Goal: Information Seeking & Learning: Learn about a topic

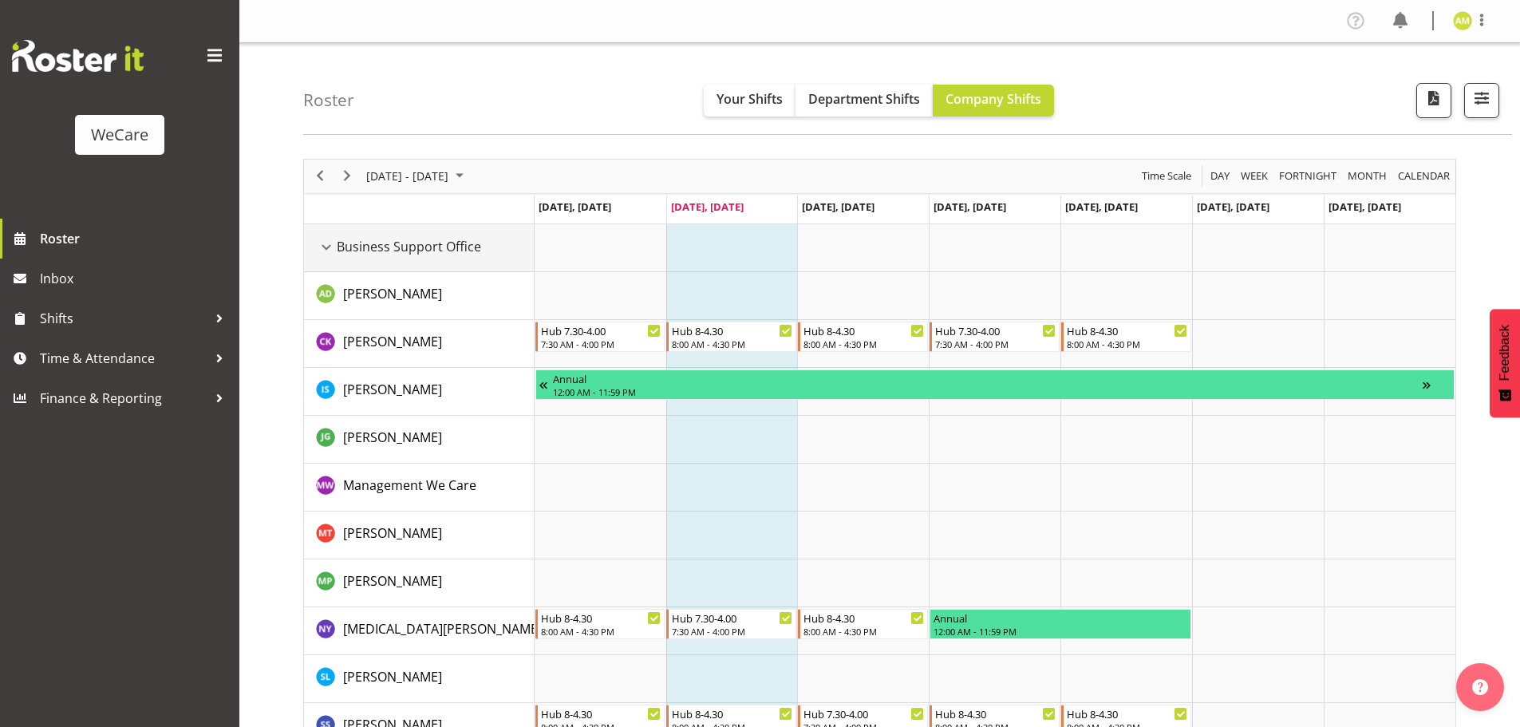
click at [320, 243] on div "Business Support Office resource" at bounding box center [326, 247] width 21 height 21
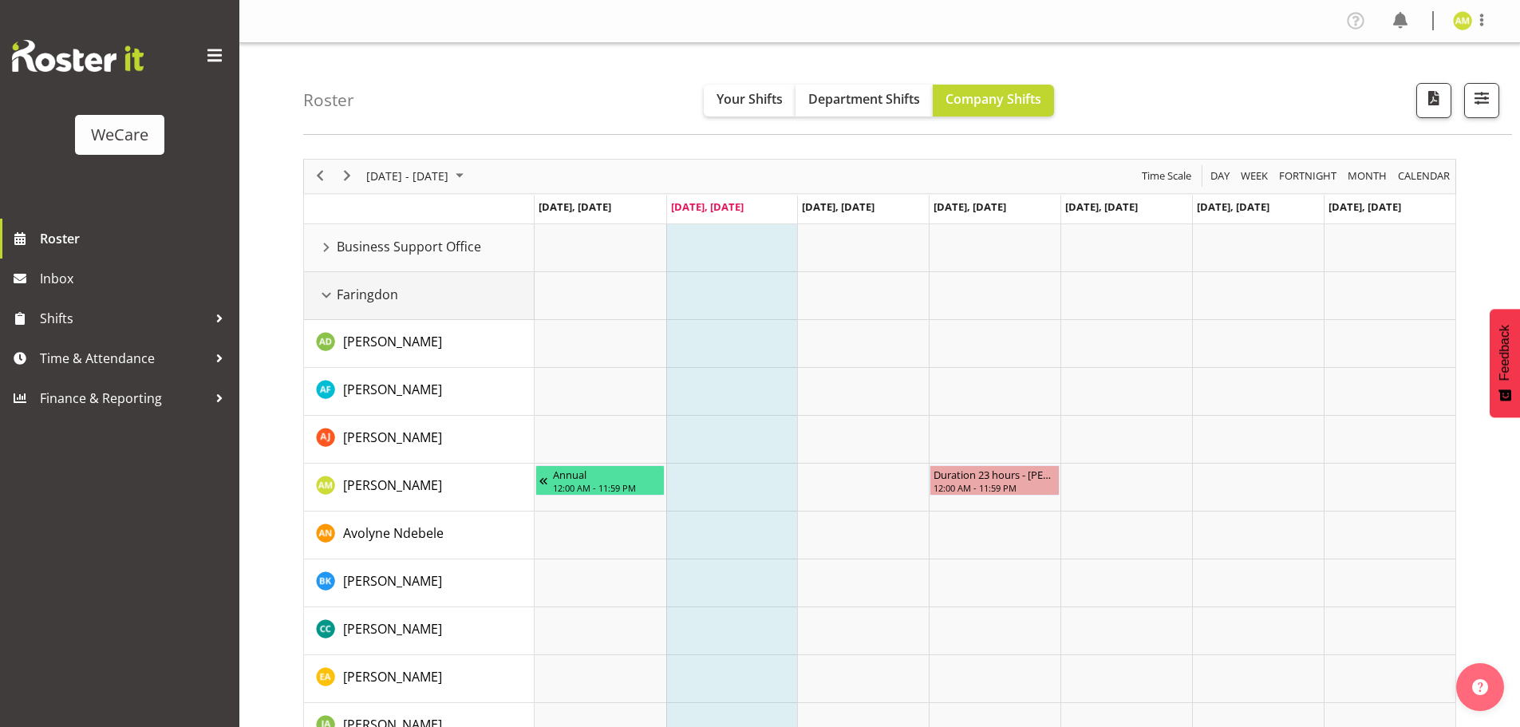
click at [322, 288] on div "Faringdon resource" at bounding box center [326, 295] width 21 height 21
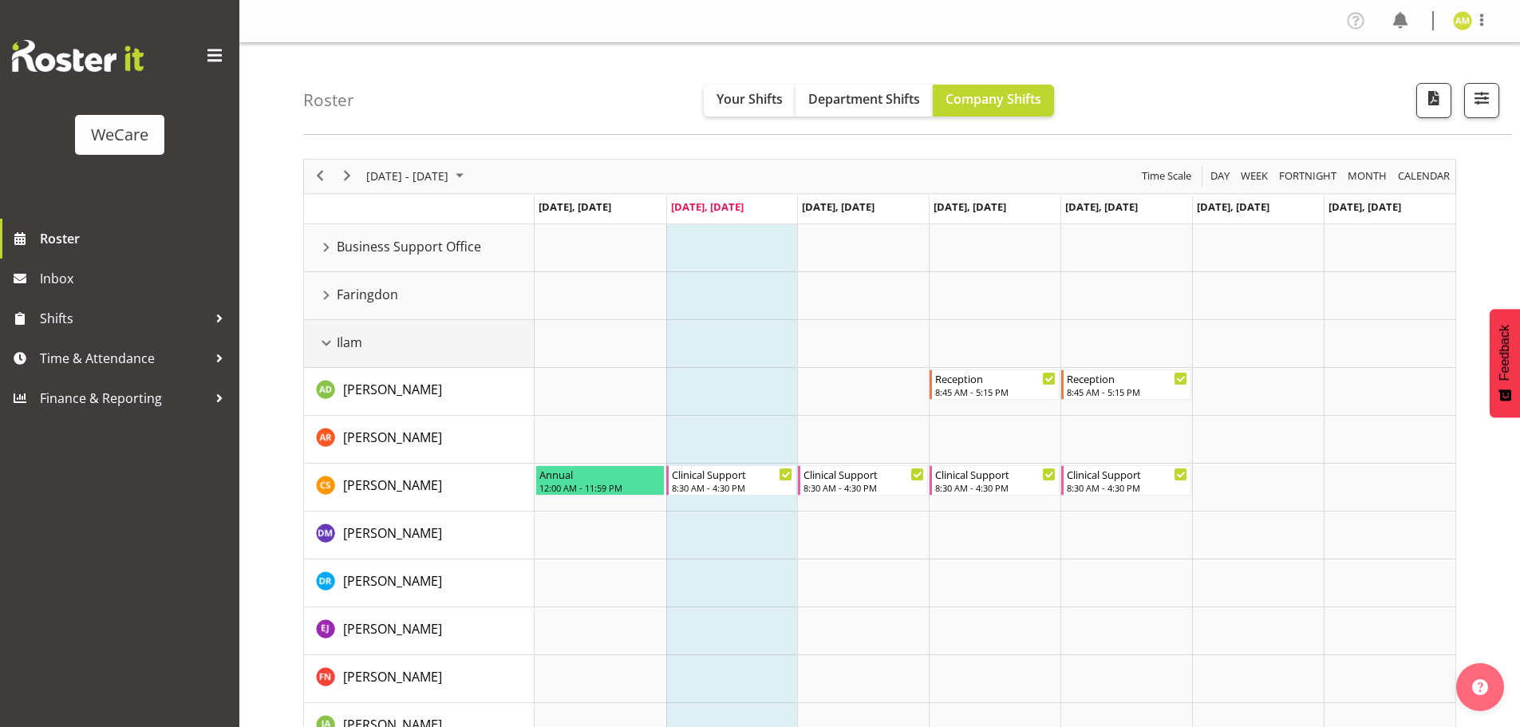
click at [329, 337] on div "Ilam resource" at bounding box center [326, 343] width 21 height 21
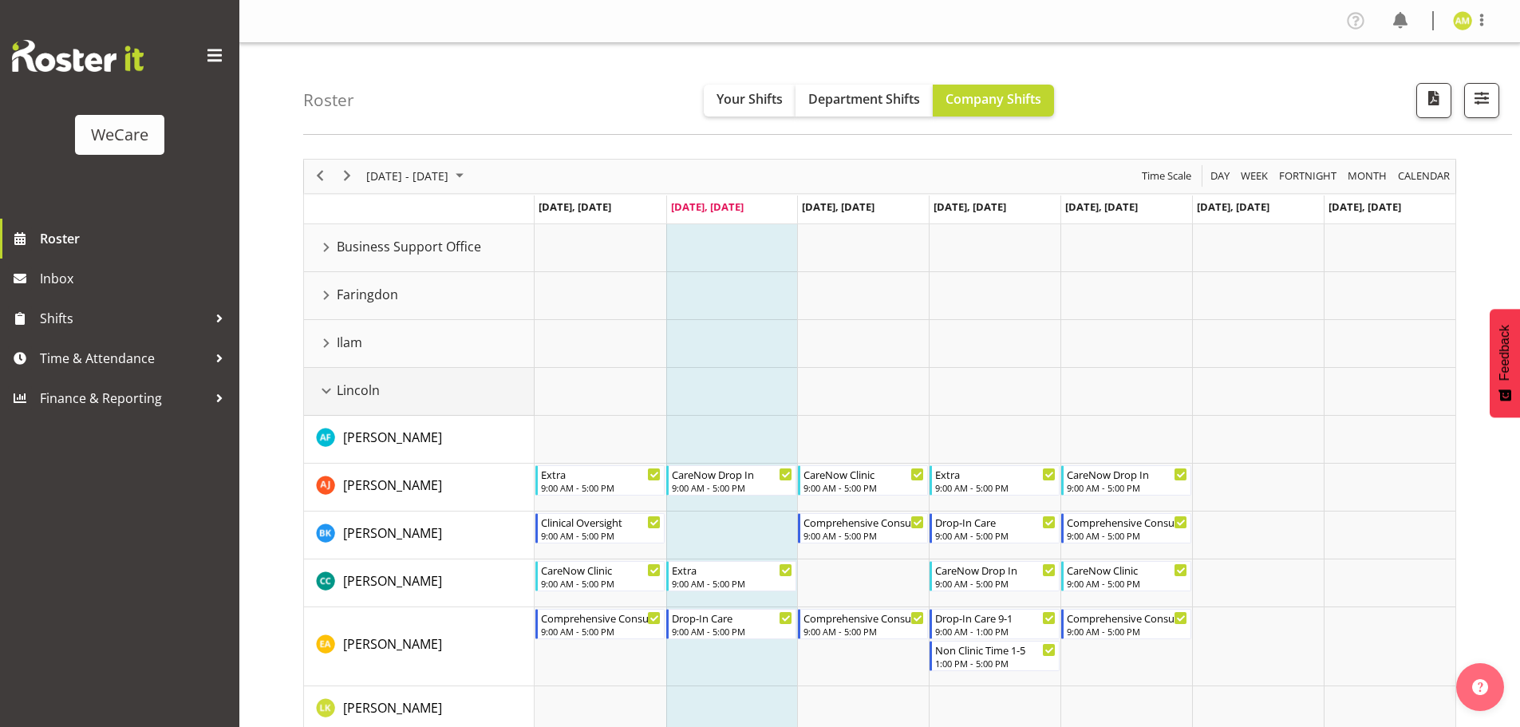
click at [322, 390] on div "Lincoln resource" at bounding box center [326, 391] width 21 height 21
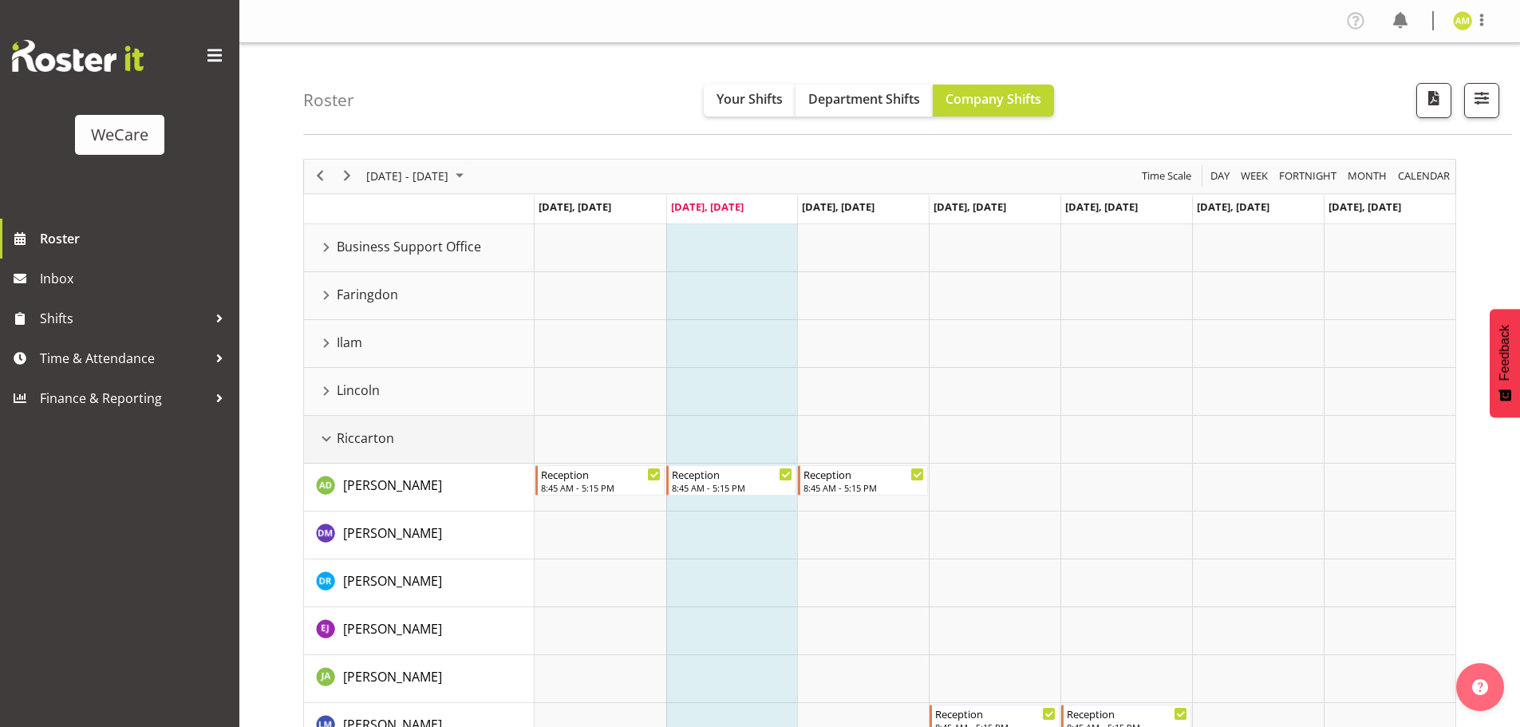
click at [324, 439] on div "Riccarton resource" at bounding box center [326, 438] width 21 height 21
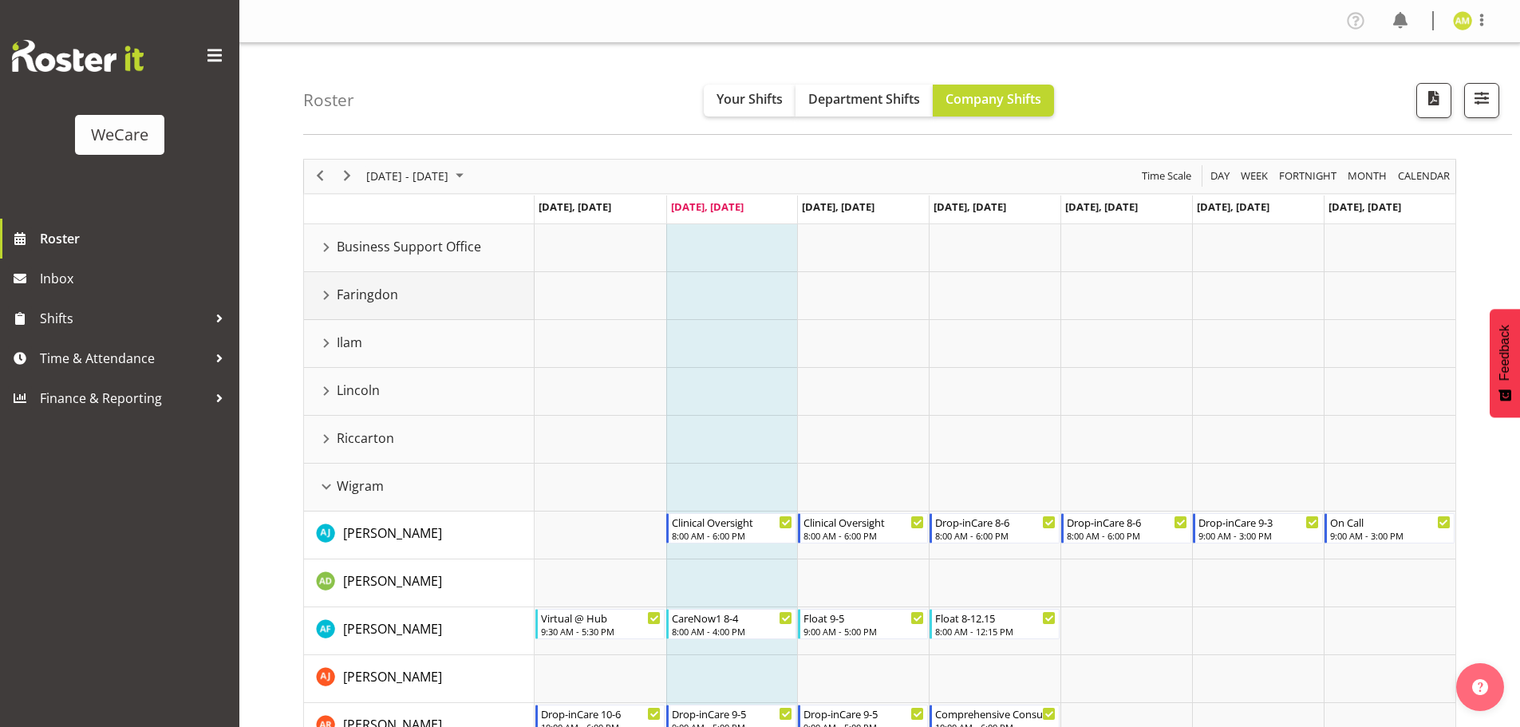
click at [329, 292] on div "Faringdon resource" at bounding box center [326, 295] width 21 height 21
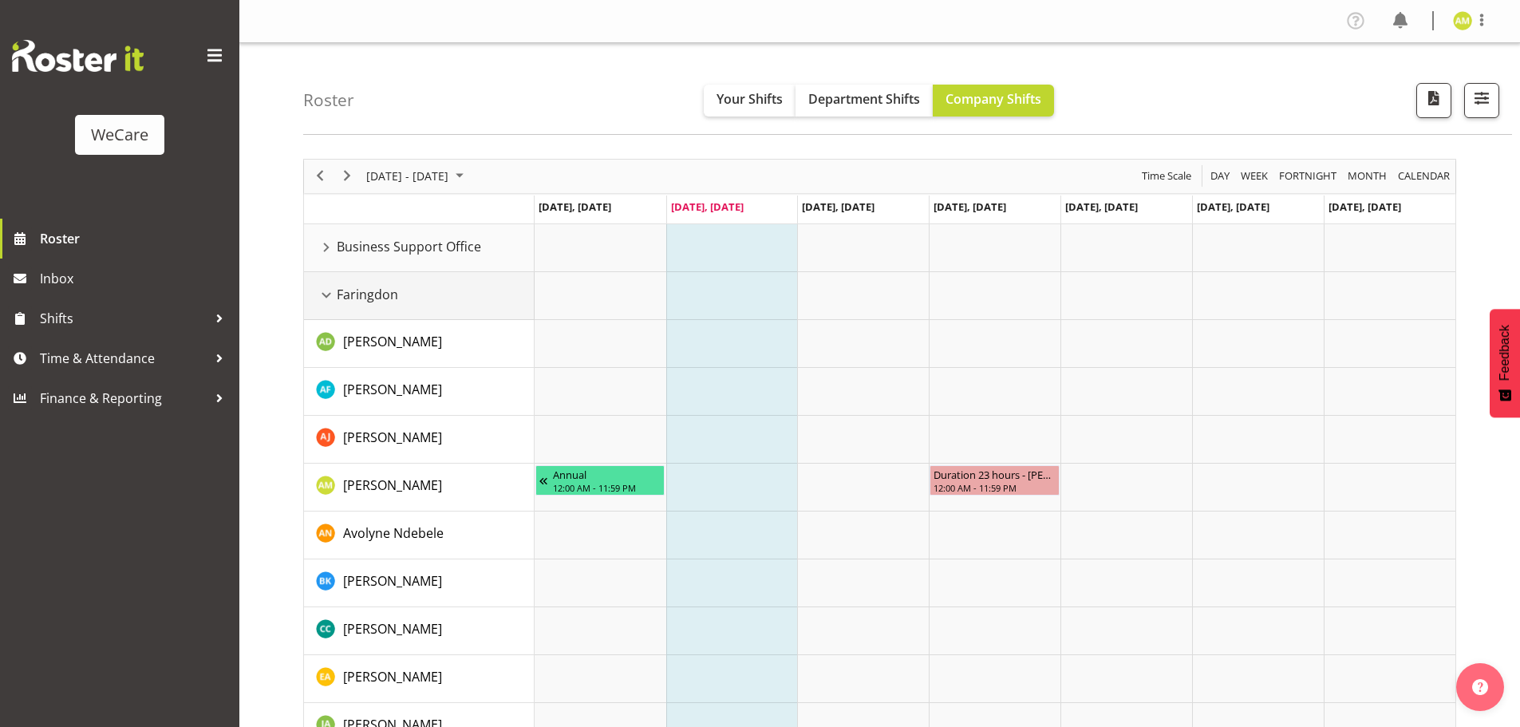
click at [327, 293] on div "Faringdon resource" at bounding box center [326, 295] width 21 height 21
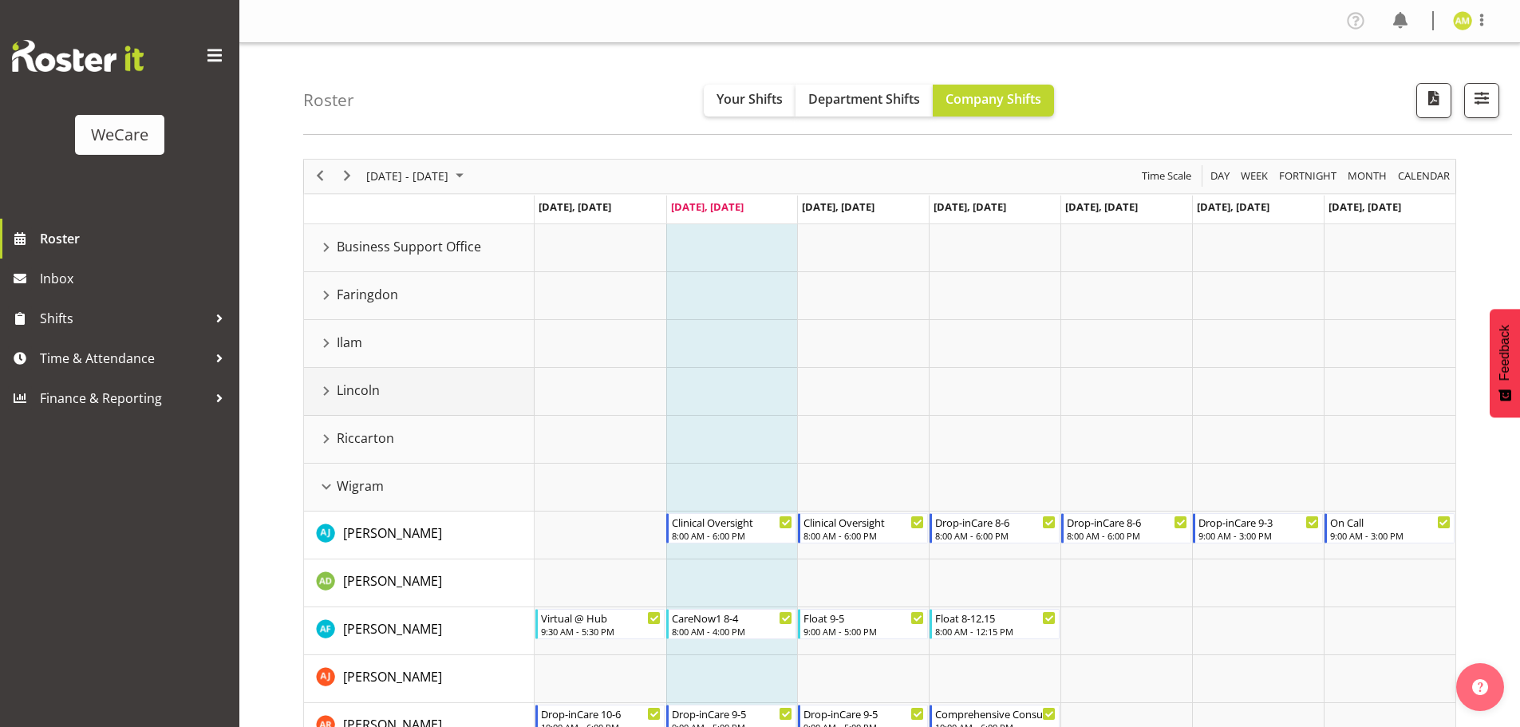
click at [325, 388] on div "Lincoln resource" at bounding box center [326, 391] width 21 height 21
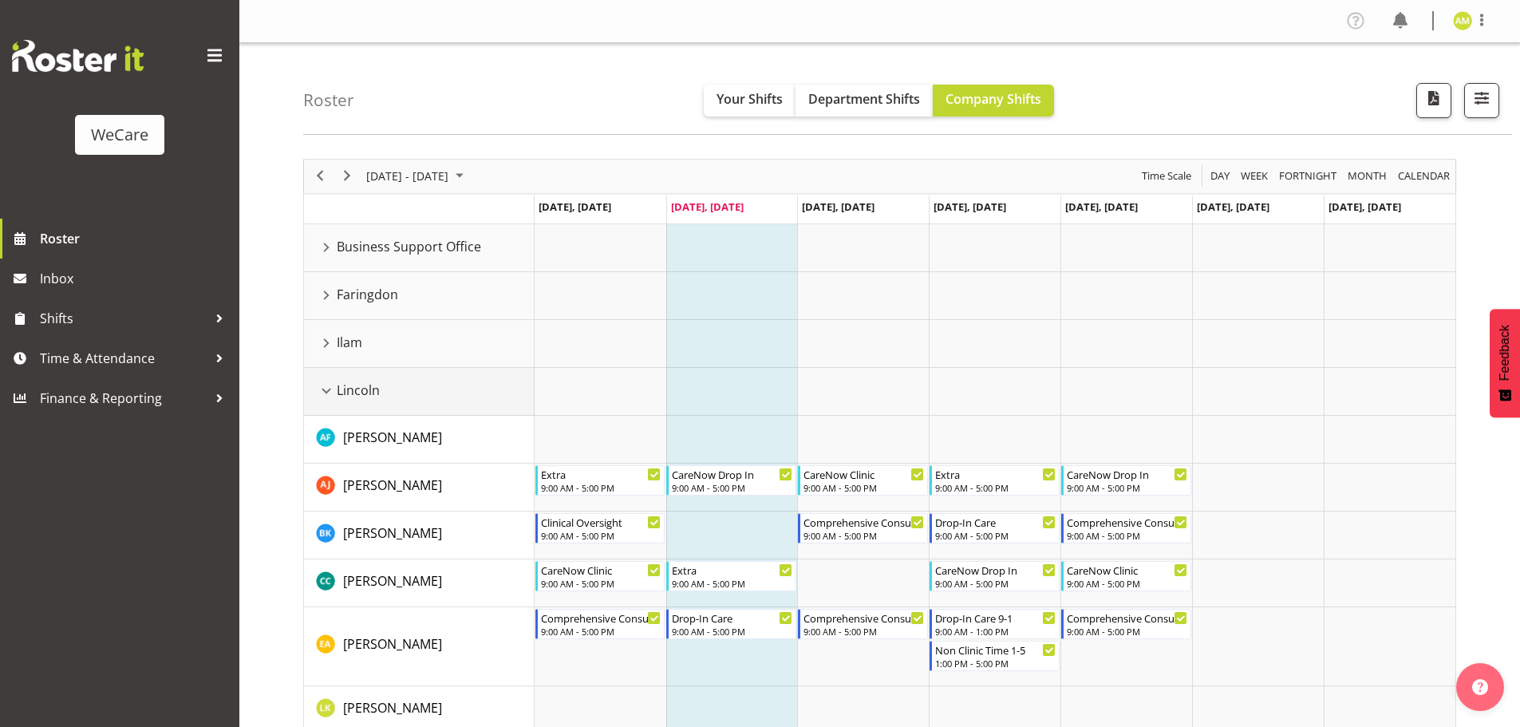
click at [327, 392] on div "Lincoln resource" at bounding box center [326, 391] width 21 height 21
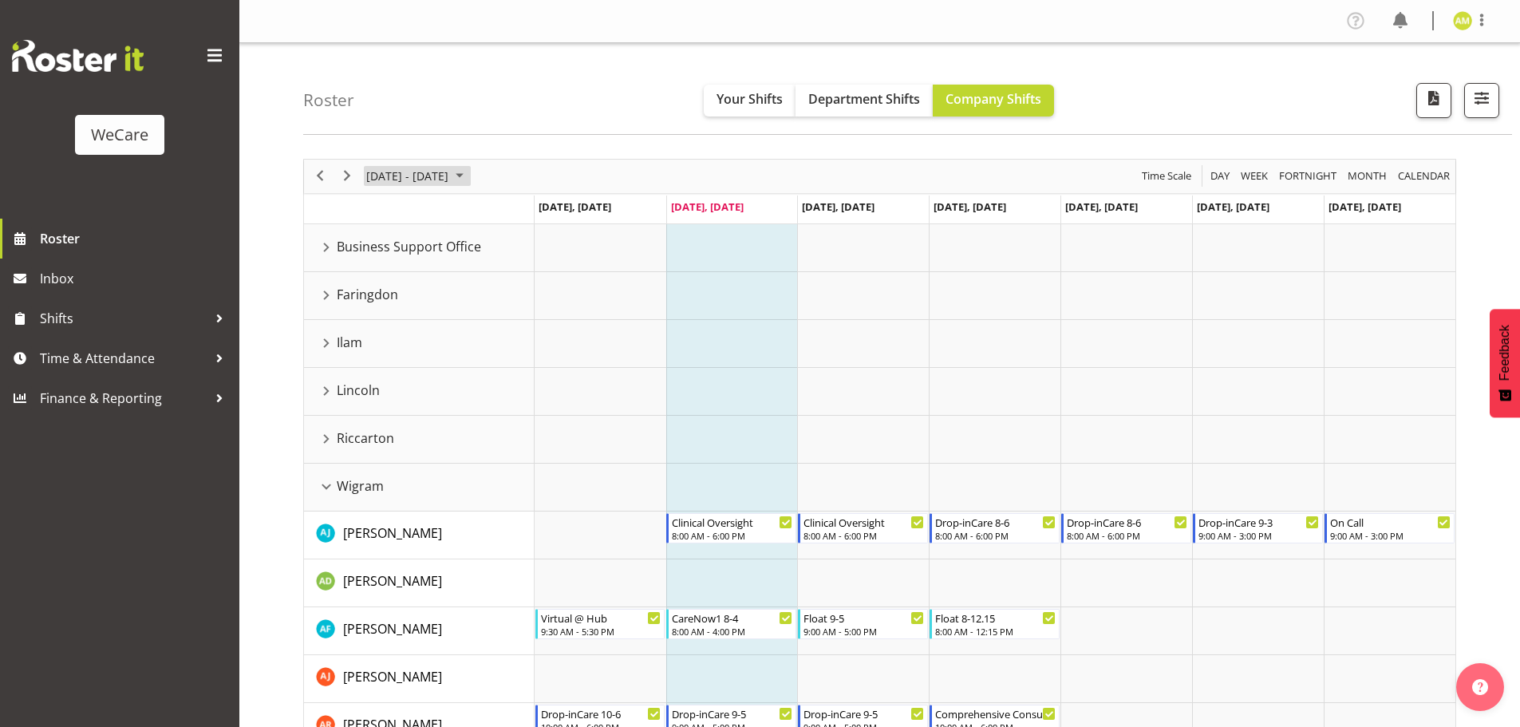
click at [428, 176] on span "[DATE] - [DATE]" at bounding box center [407, 176] width 85 height 20
click at [751, 114] on button "Your Shifts" at bounding box center [750, 101] width 92 height 32
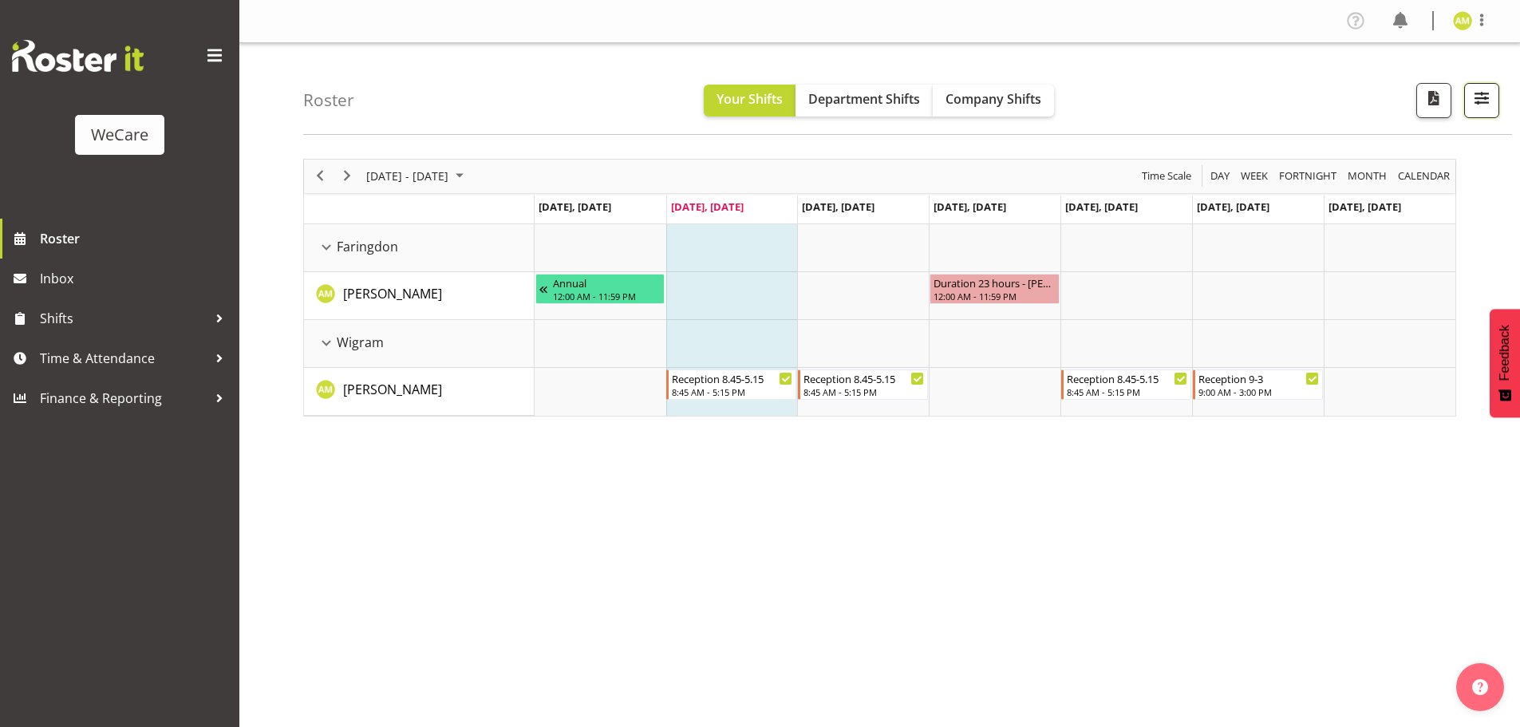
click at [1480, 91] on span "button" at bounding box center [1481, 98] width 21 height 21
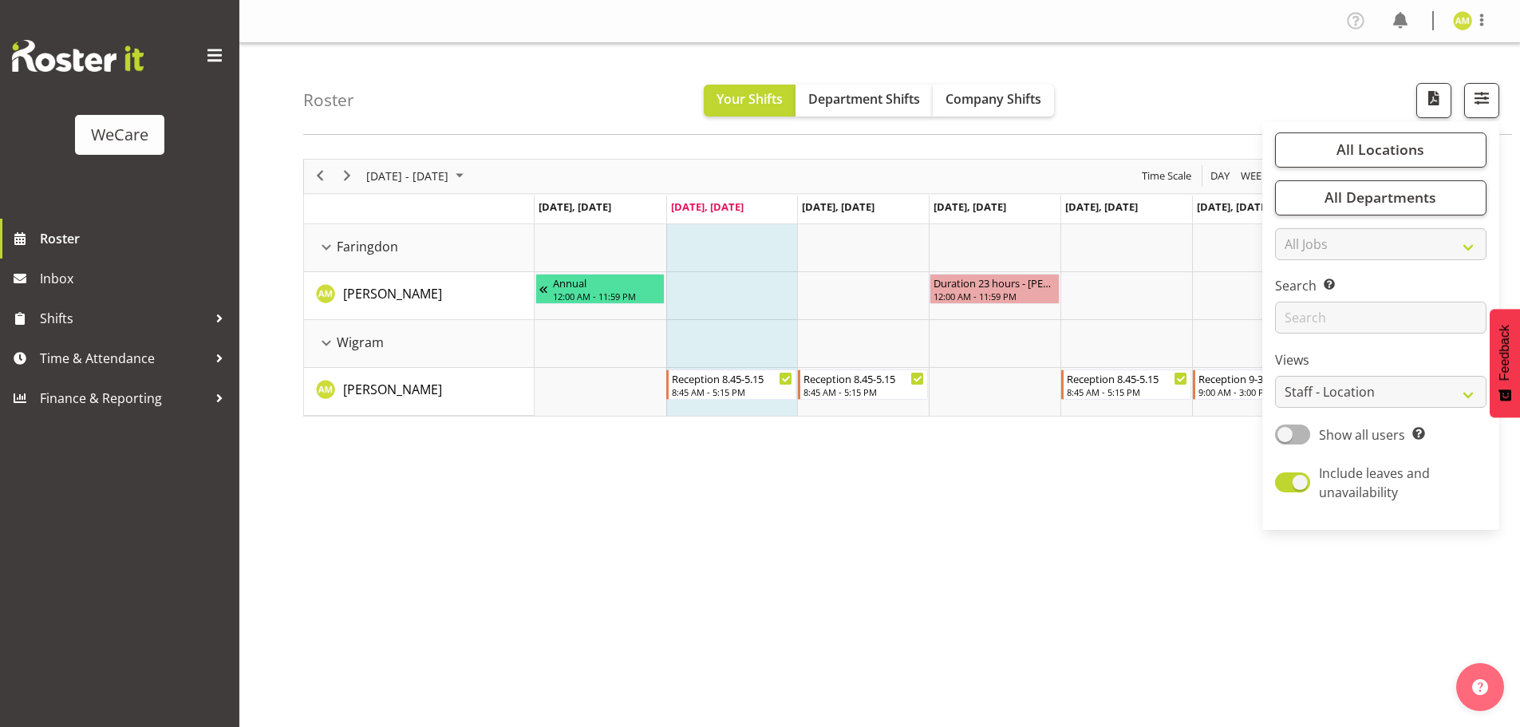
click at [1178, 89] on div "Roster Your Shifts Department Shifts Company Shifts All Locations Clear Busines…" at bounding box center [907, 89] width 1209 height 92
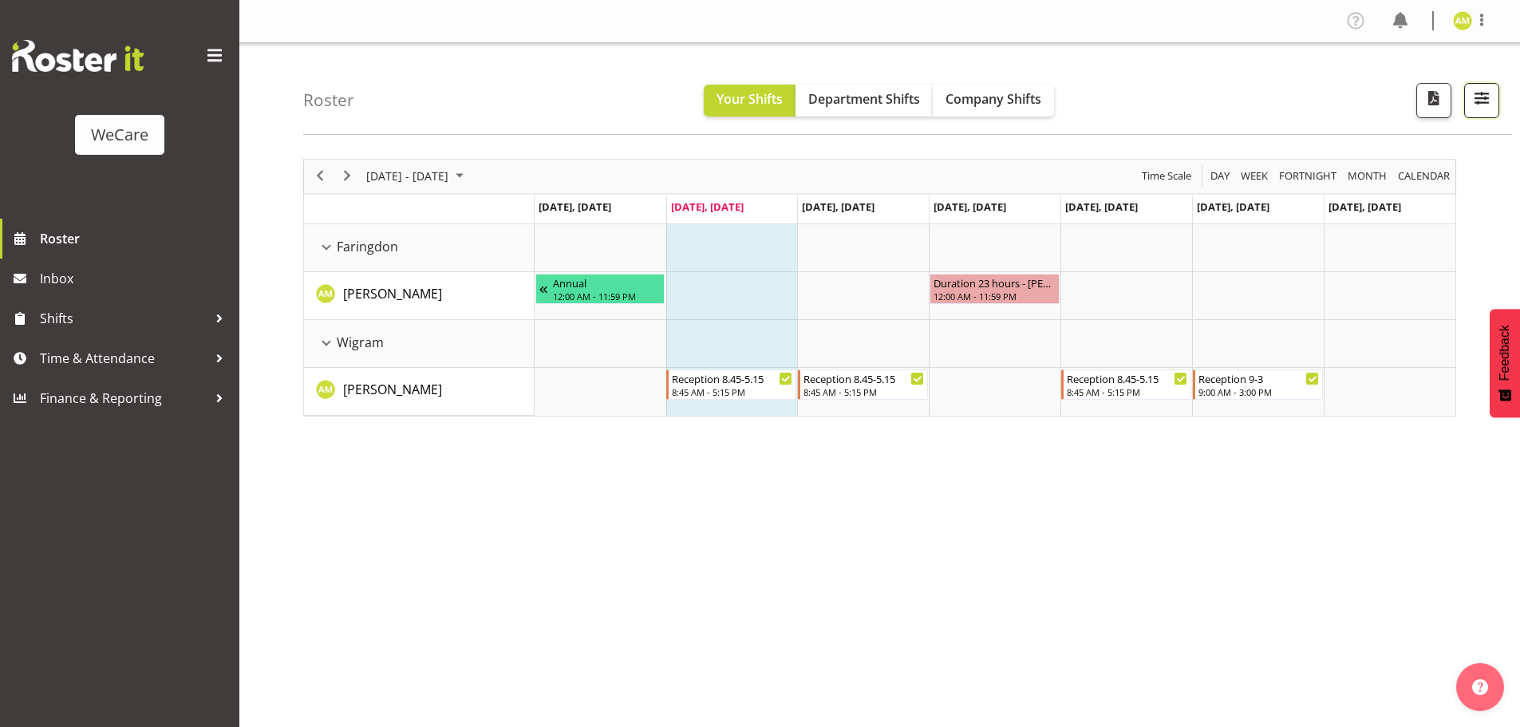
click at [1481, 101] on span "button" at bounding box center [1481, 98] width 21 height 21
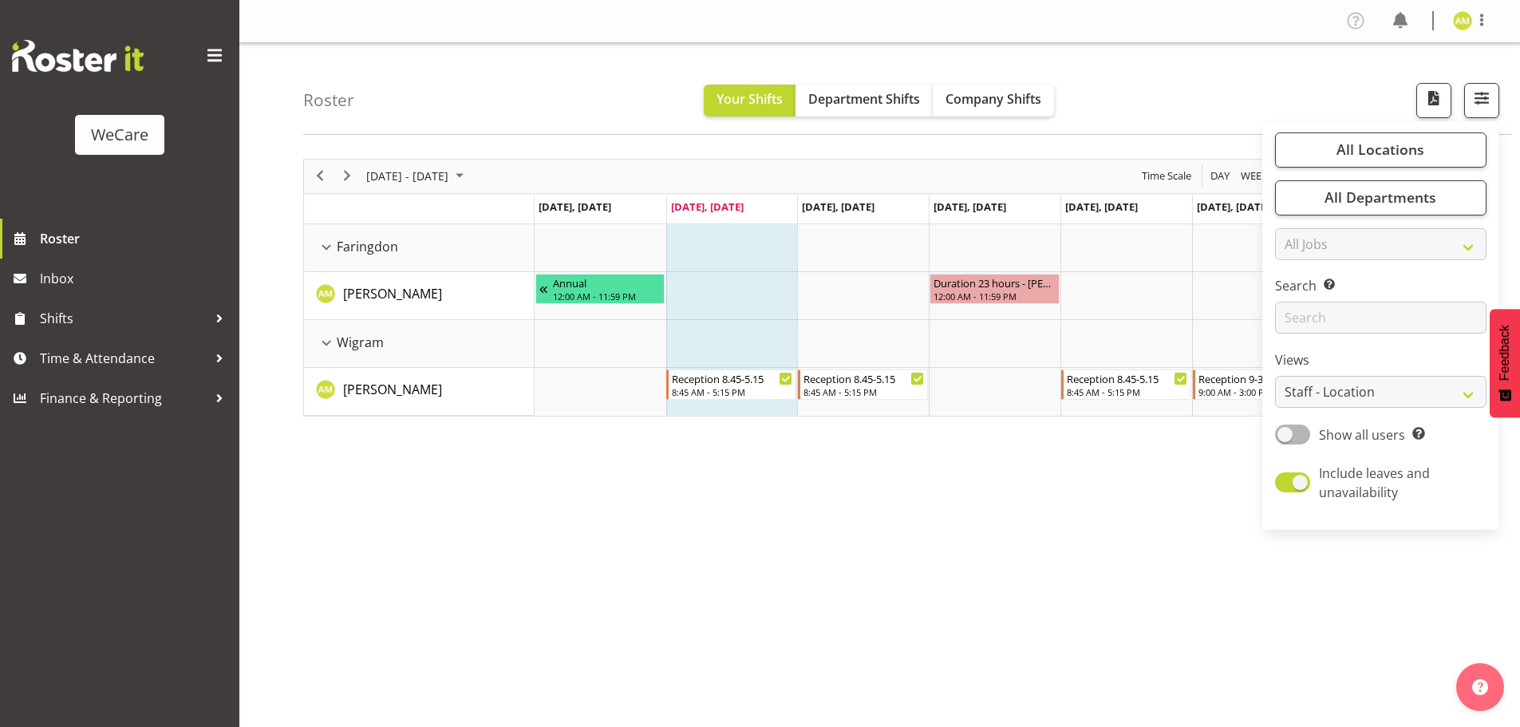
click at [1219, 543] on div "[DATE] - [DATE] [DATE] Day Week Fortnight Month calendar Month Agenda Time Scal…" at bounding box center [911, 466] width 1217 height 638
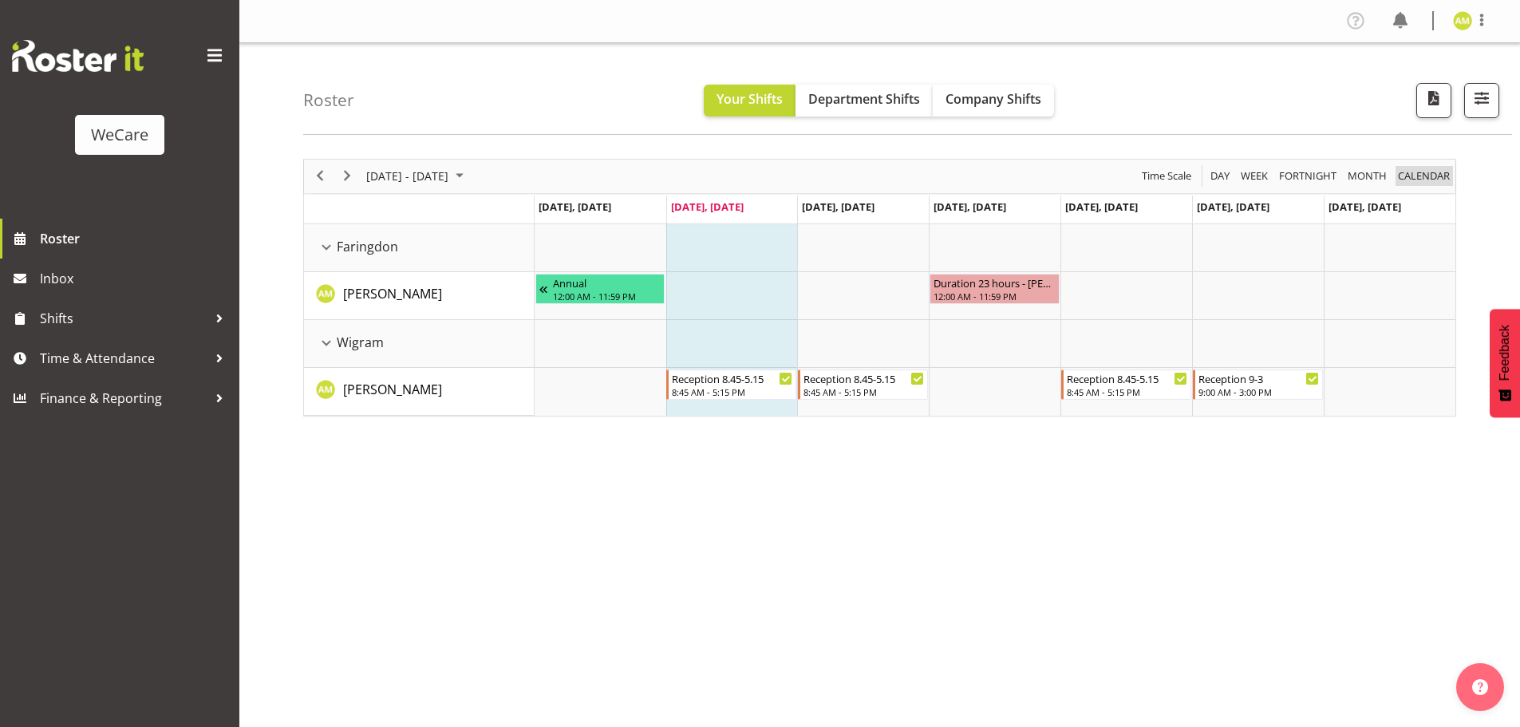
click at [1404, 175] on span "calendar" at bounding box center [1423, 176] width 55 height 20
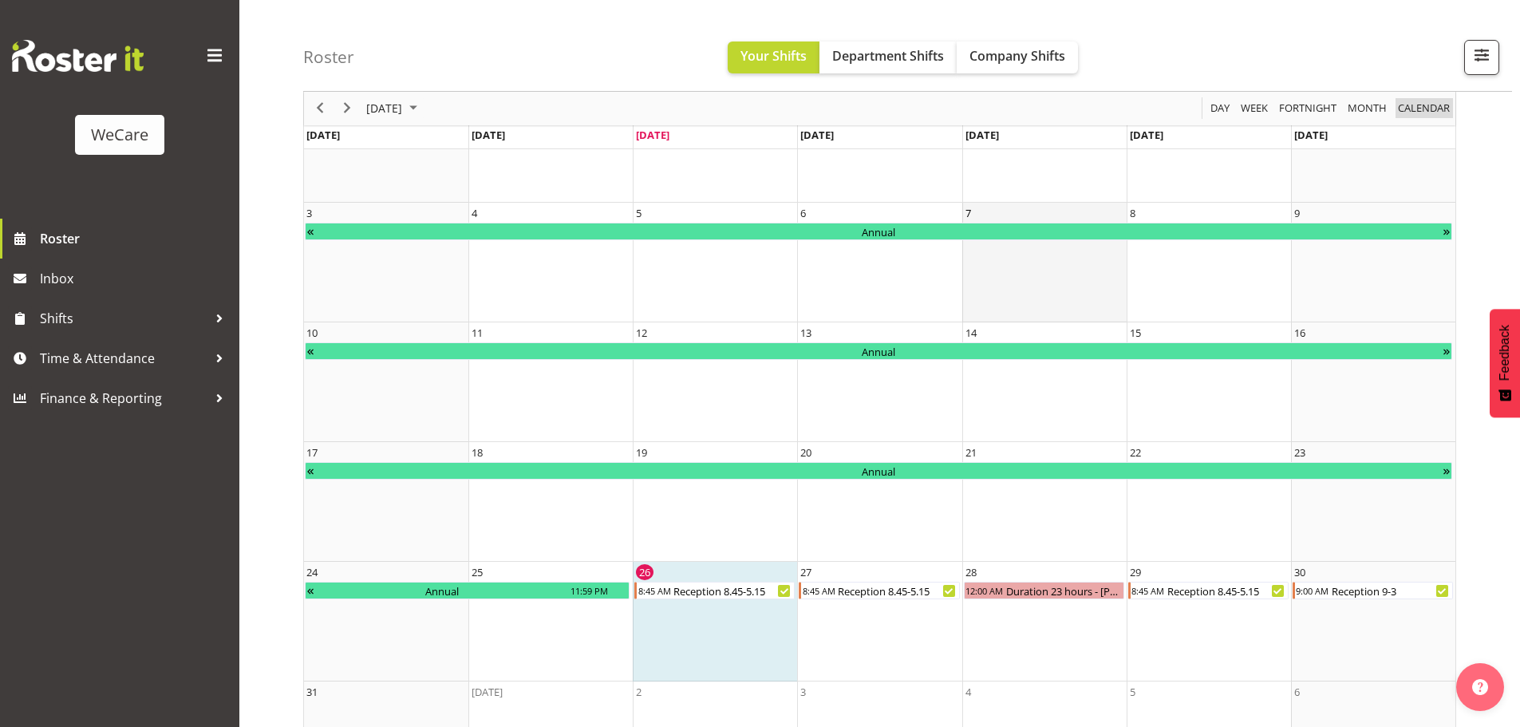
scroll to position [223, 0]
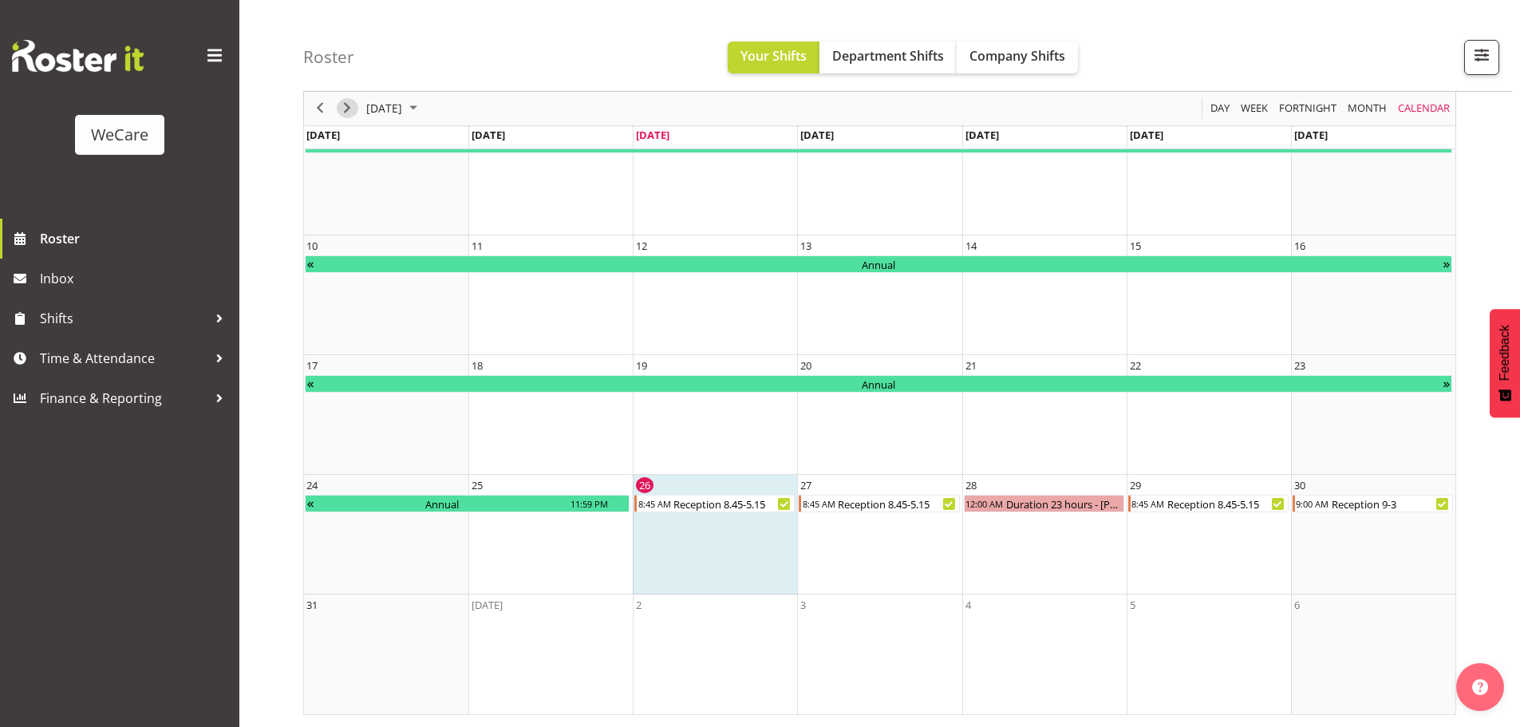
click at [351, 114] on span "Next" at bounding box center [346, 109] width 19 height 20
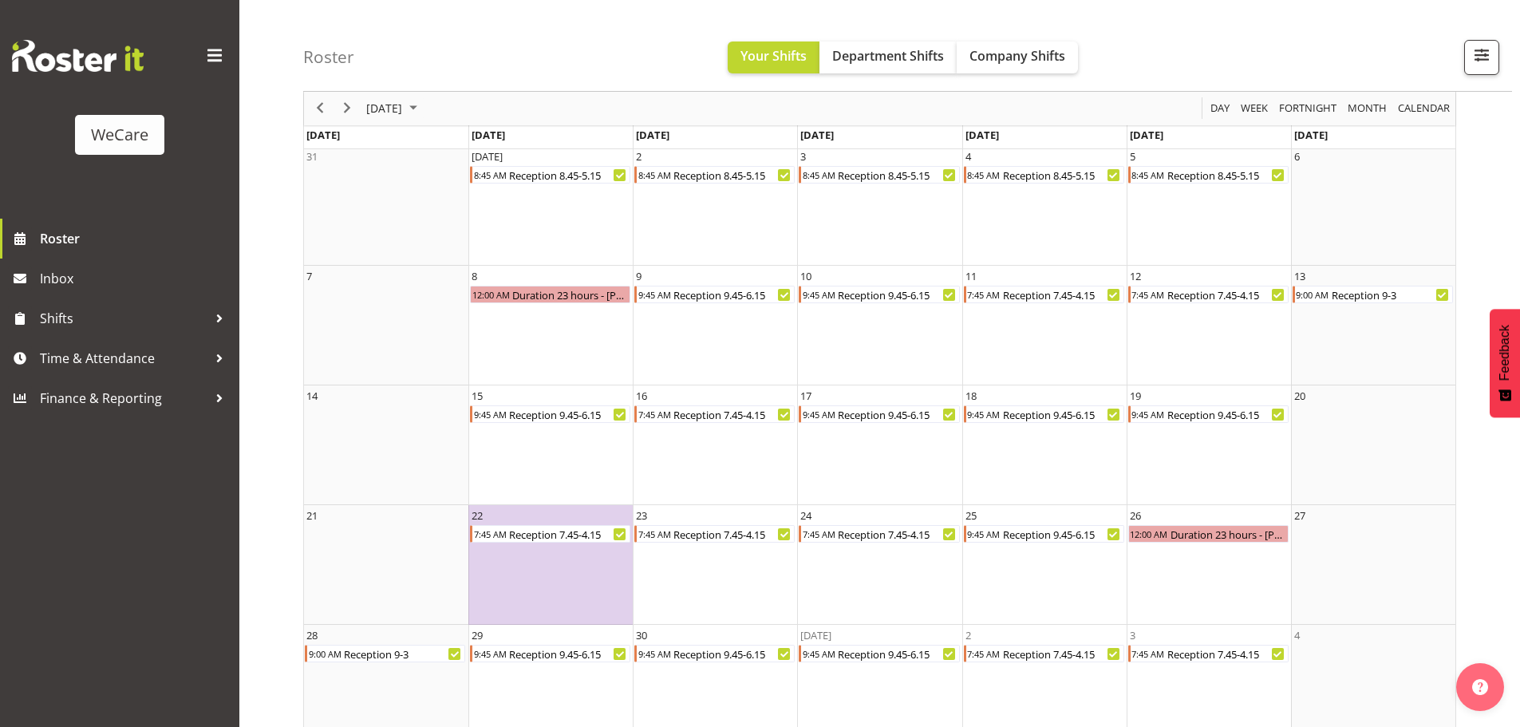
scroll to position [73, 0]
click at [323, 111] on span "Previous" at bounding box center [319, 109] width 19 height 20
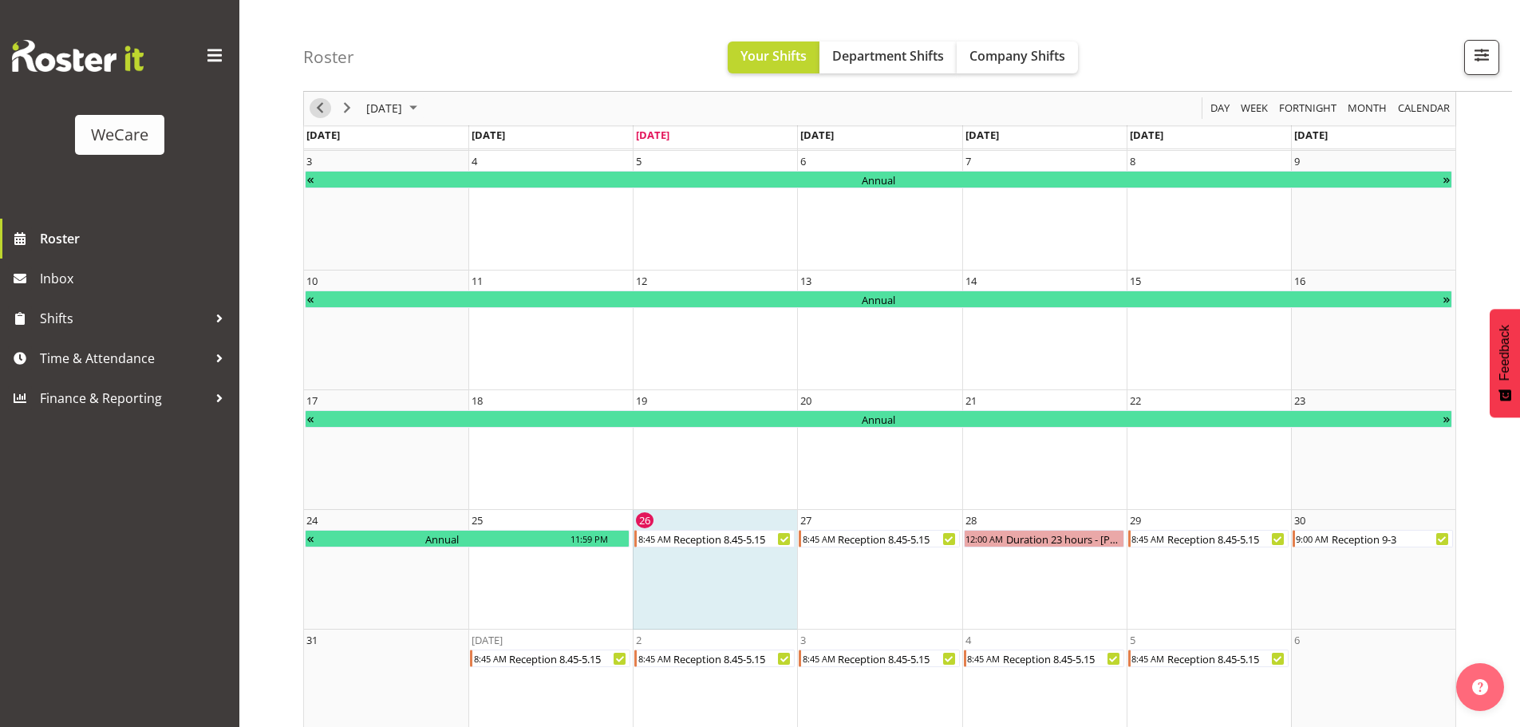
scroll to position [223, 0]
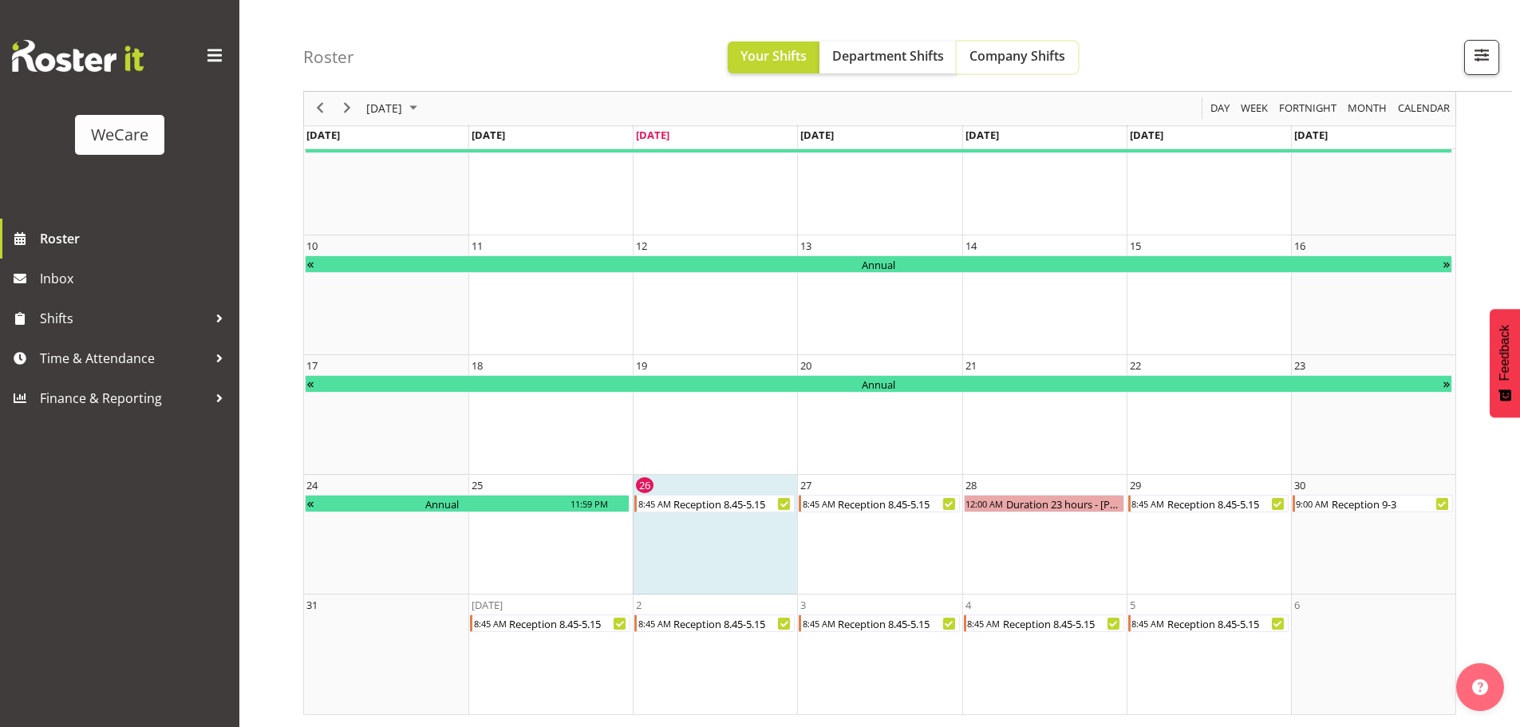
click at [1014, 59] on span "Company Shifts" at bounding box center [1017, 56] width 96 height 18
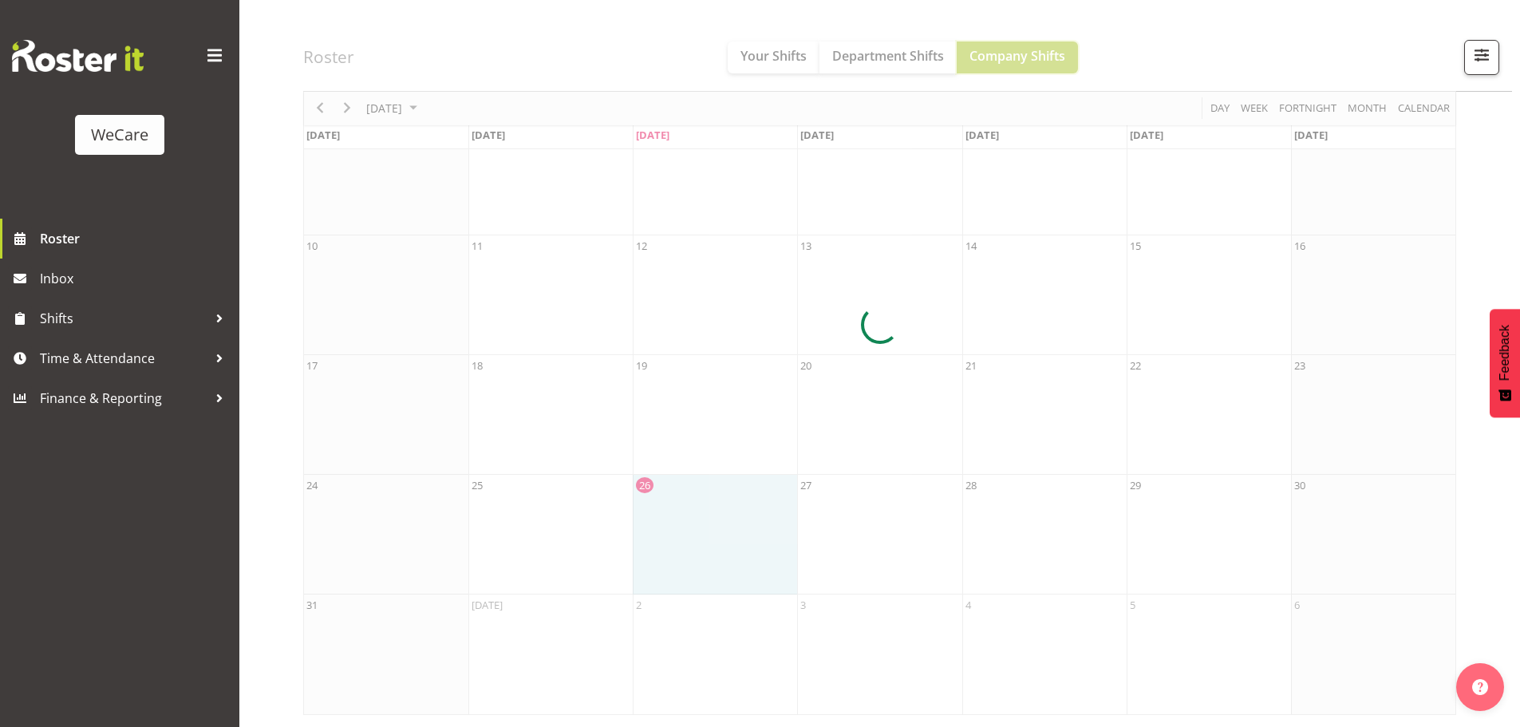
scroll to position [0, 0]
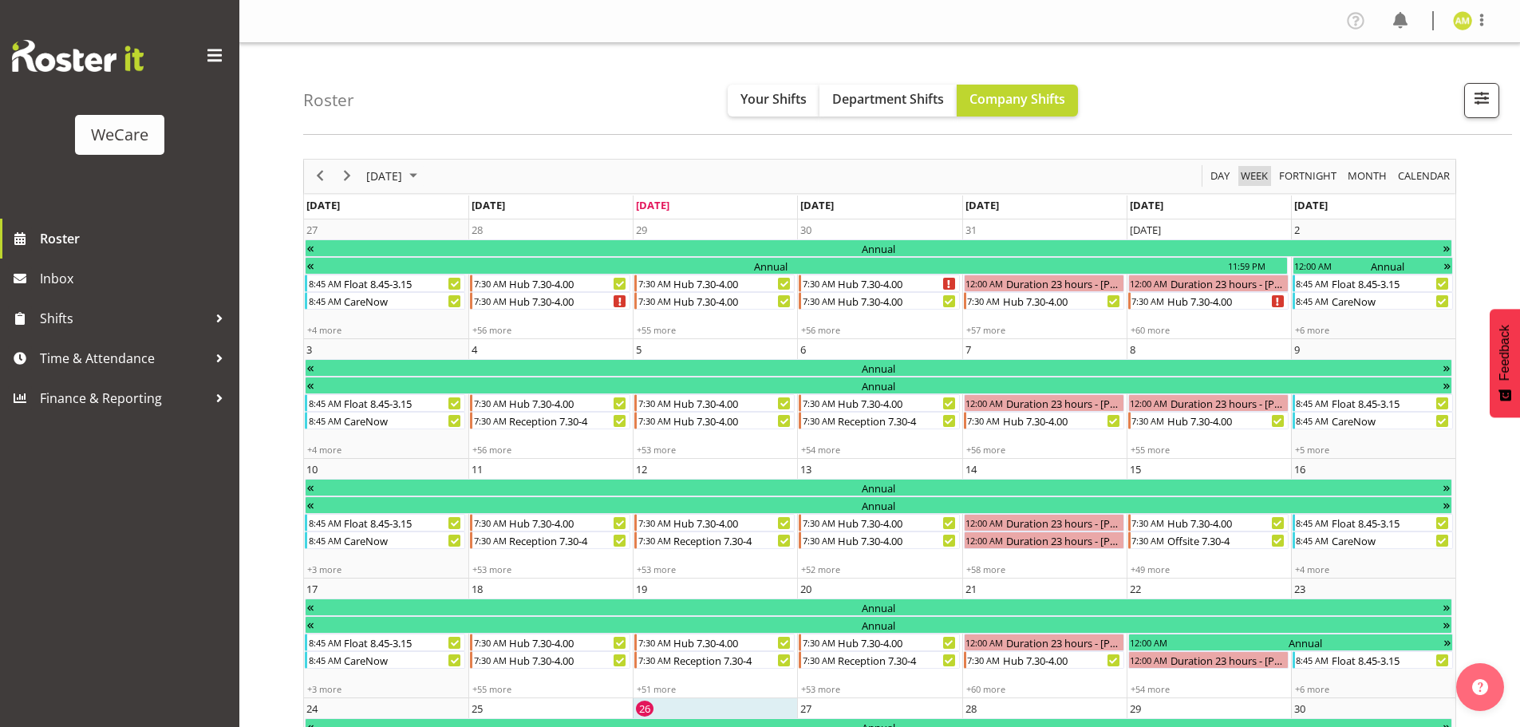
click at [1264, 176] on span "Week" at bounding box center [1254, 176] width 30 height 20
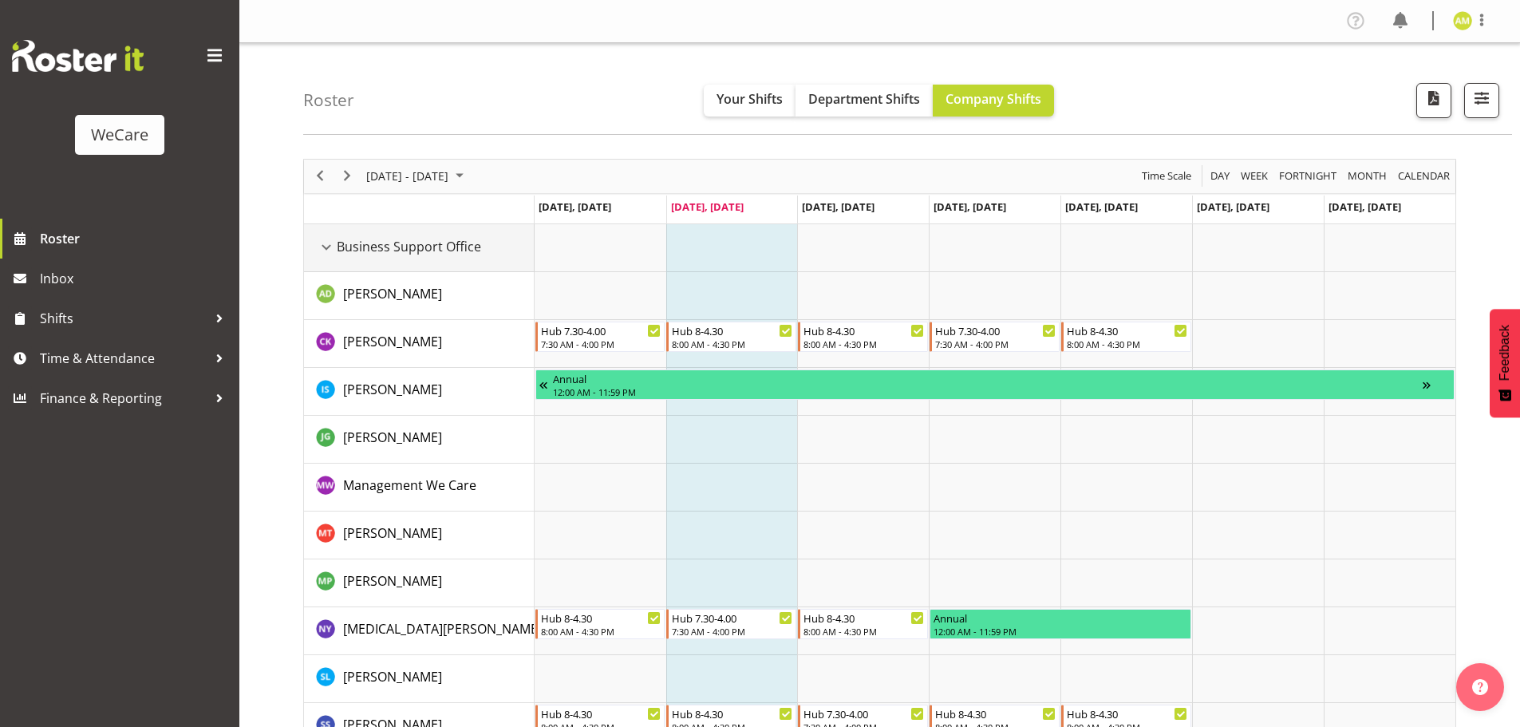
click at [329, 245] on div "Business Support Office resource" at bounding box center [326, 247] width 21 height 21
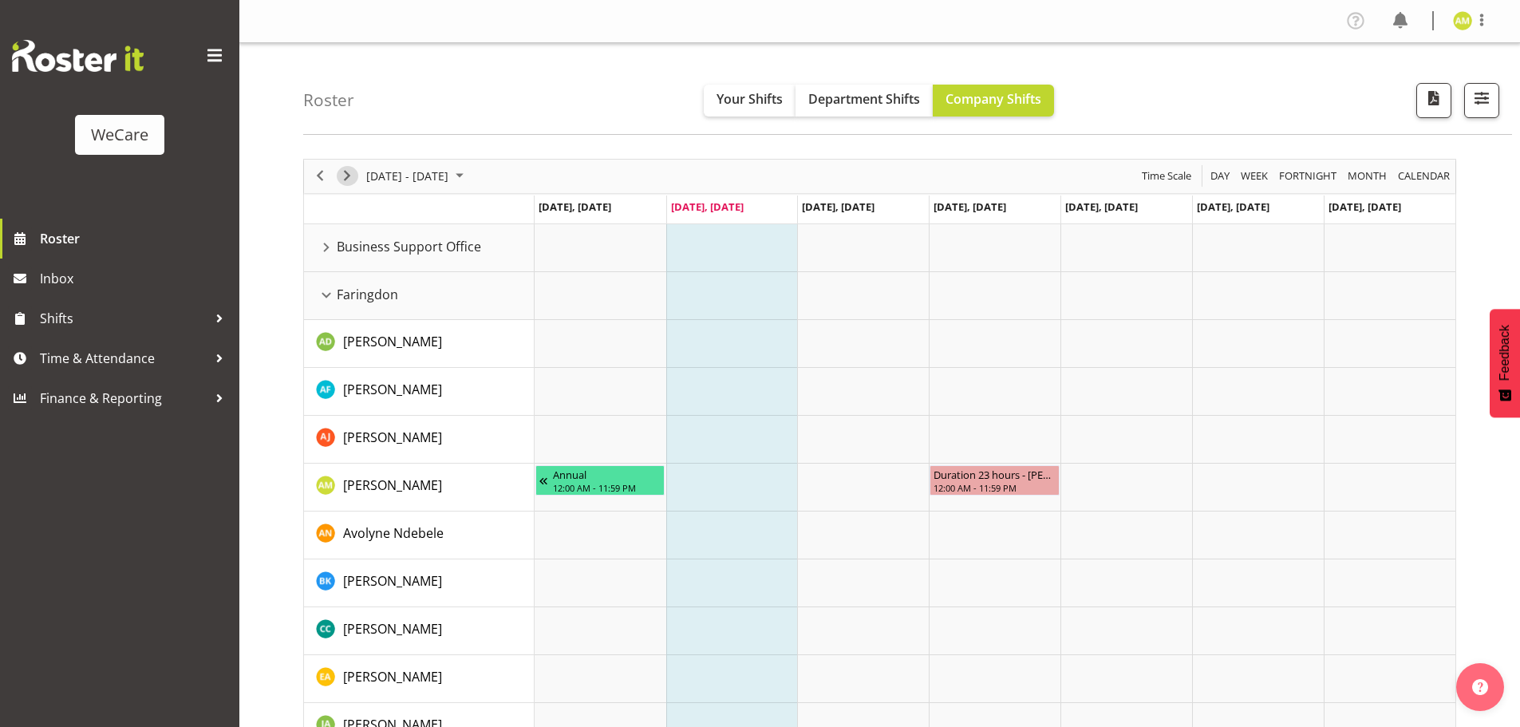
click at [341, 177] on span "Next" at bounding box center [346, 176] width 19 height 20
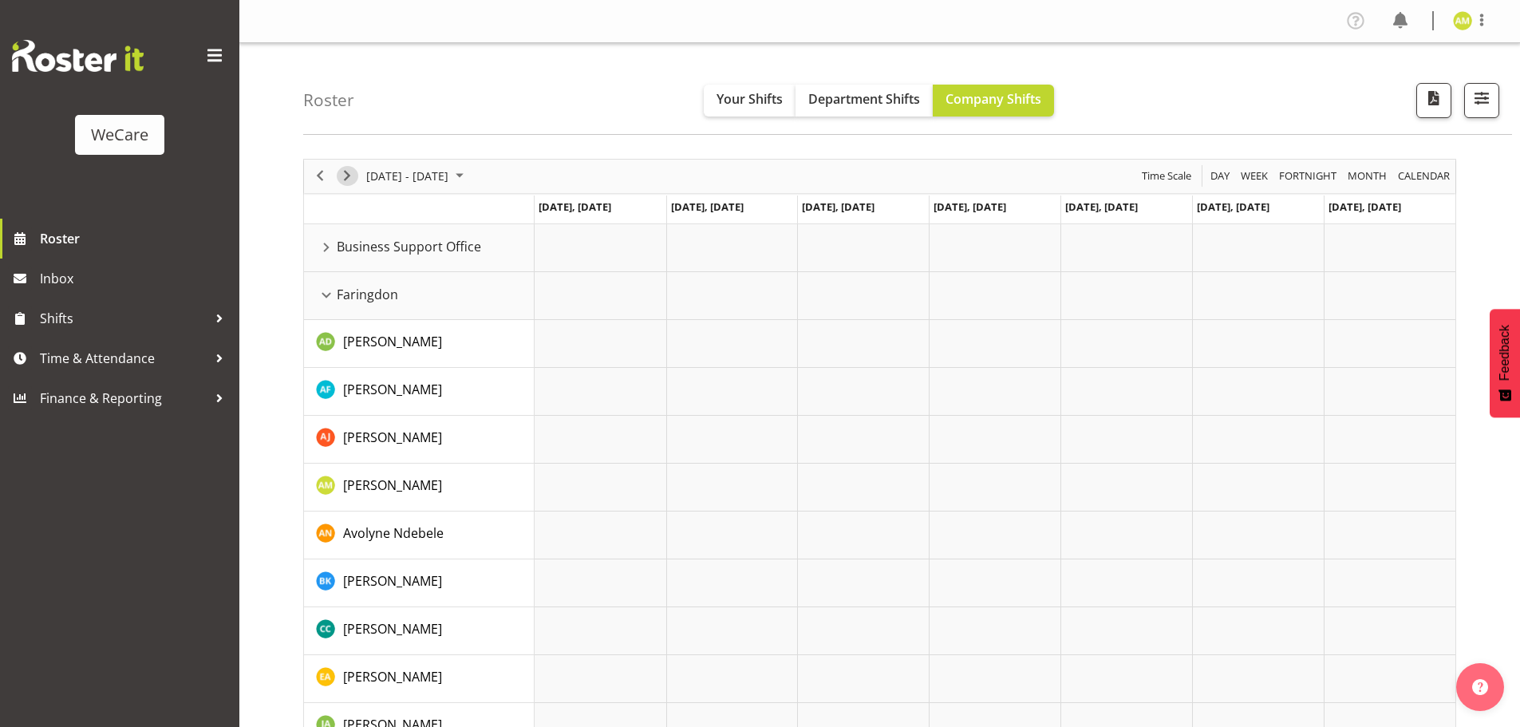
click at [344, 184] on span "Next" at bounding box center [346, 176] width 19 height 20
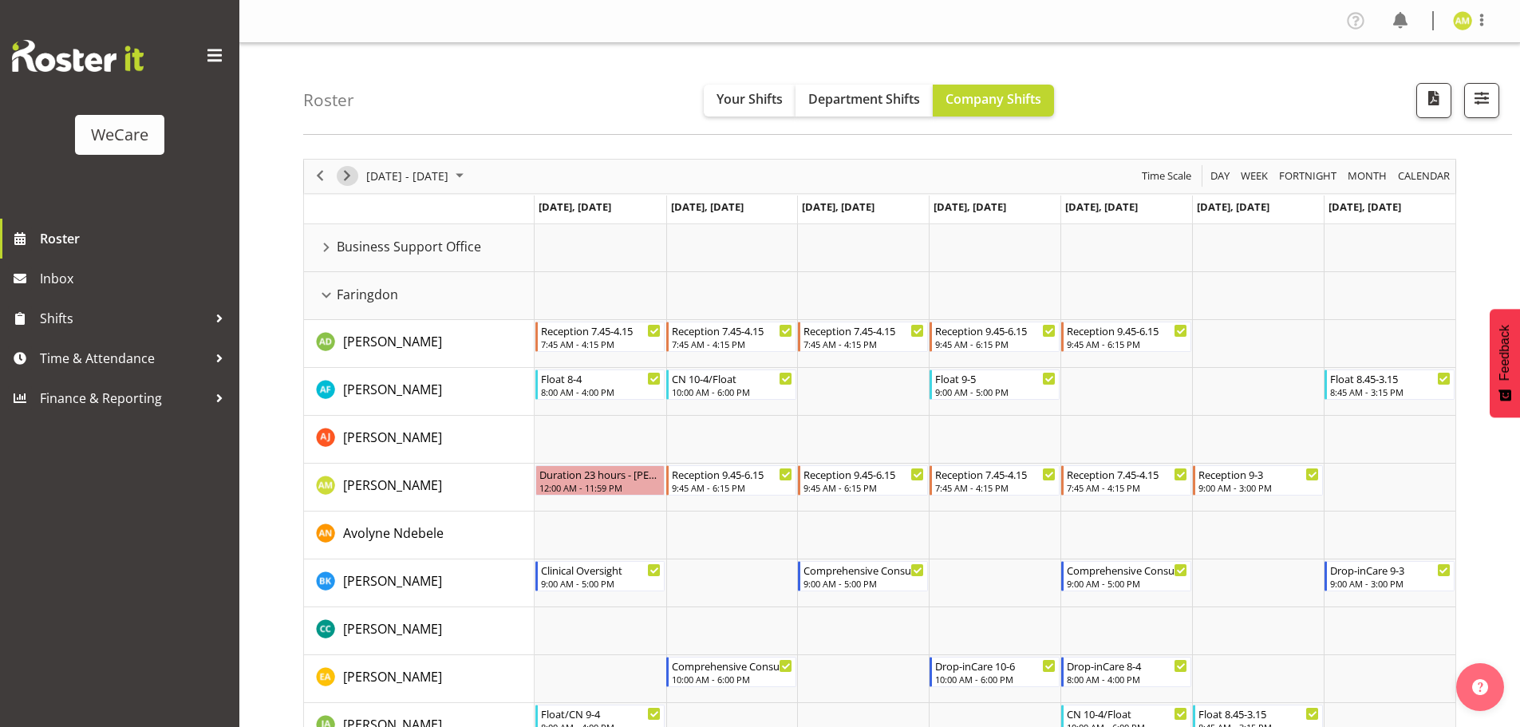
scroll to position [80, 0]
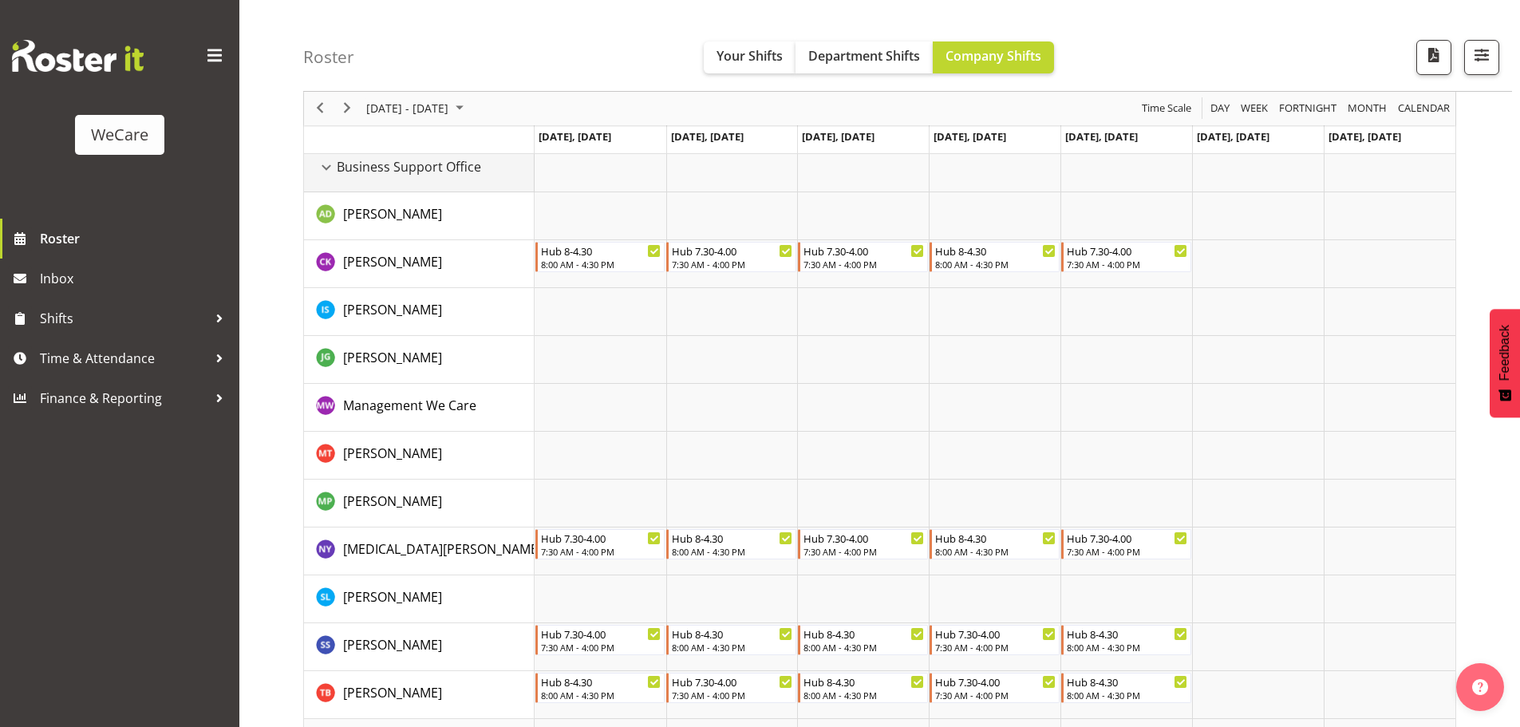
click at [328, 172] on div "Business Support Office resource" at bounding box center [326, 167] width 21 height 21
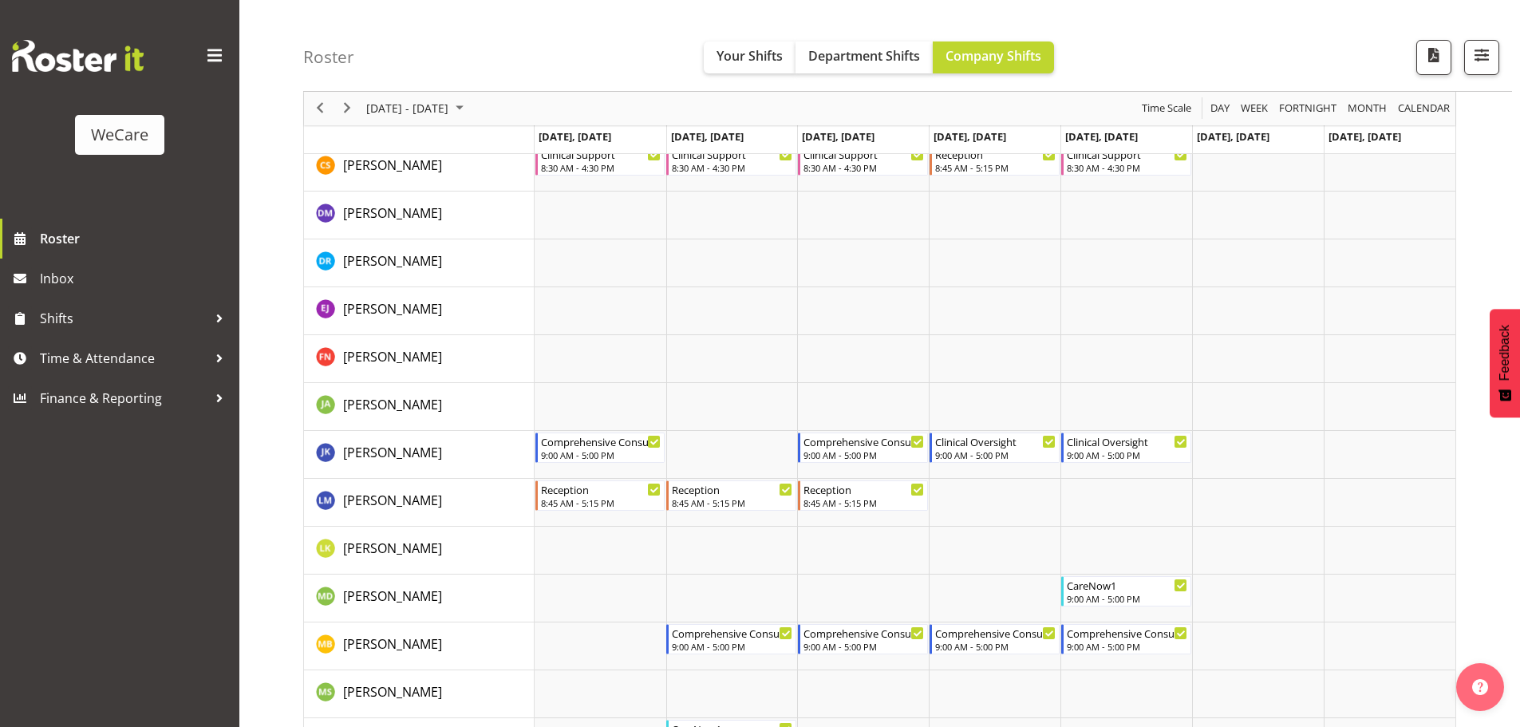
scroll to position [1197, 0]
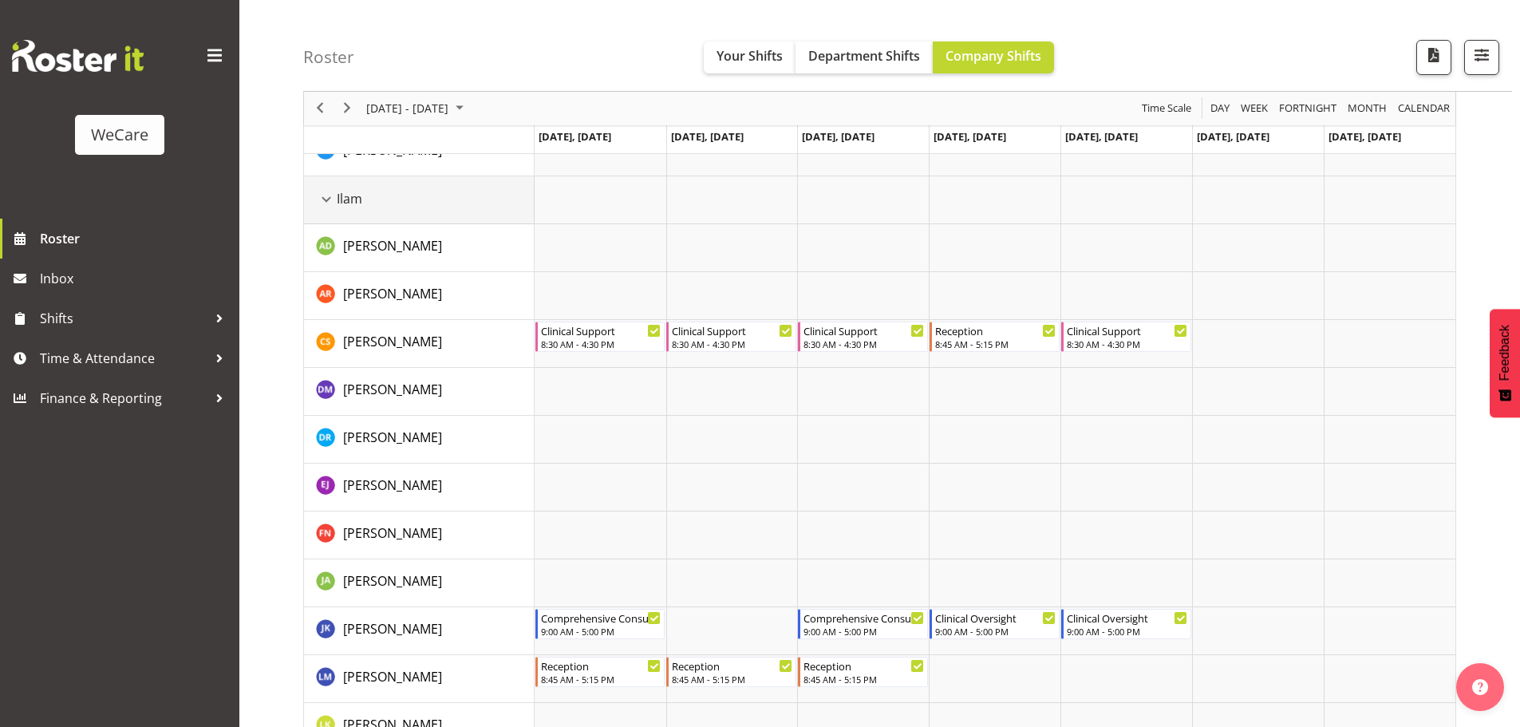
click at [324, 195] on div "Ilam resource" at bounding box center [326, 199] width 21 height 21
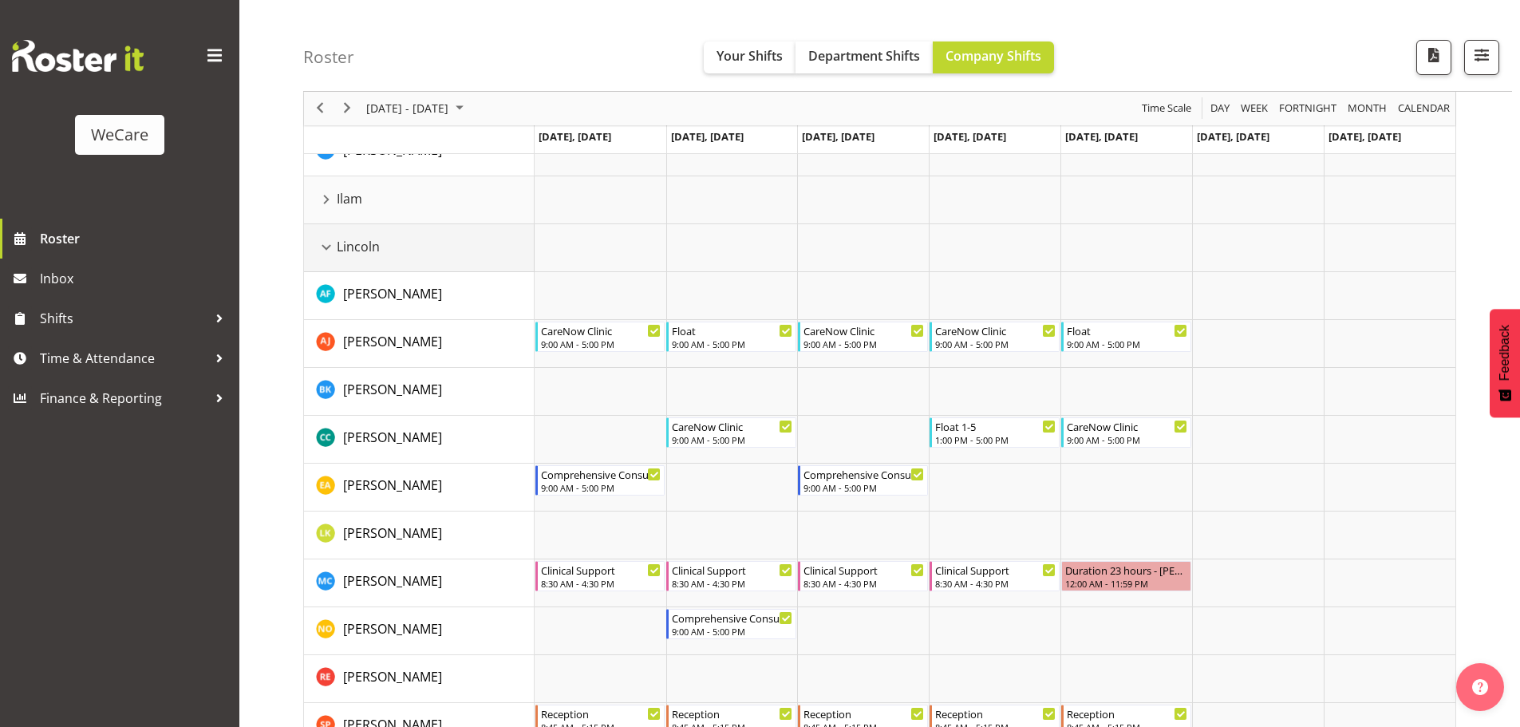
click at [325, 247] on div "Lincoln resource" at bounding box center [326, 247] width 21 height 21
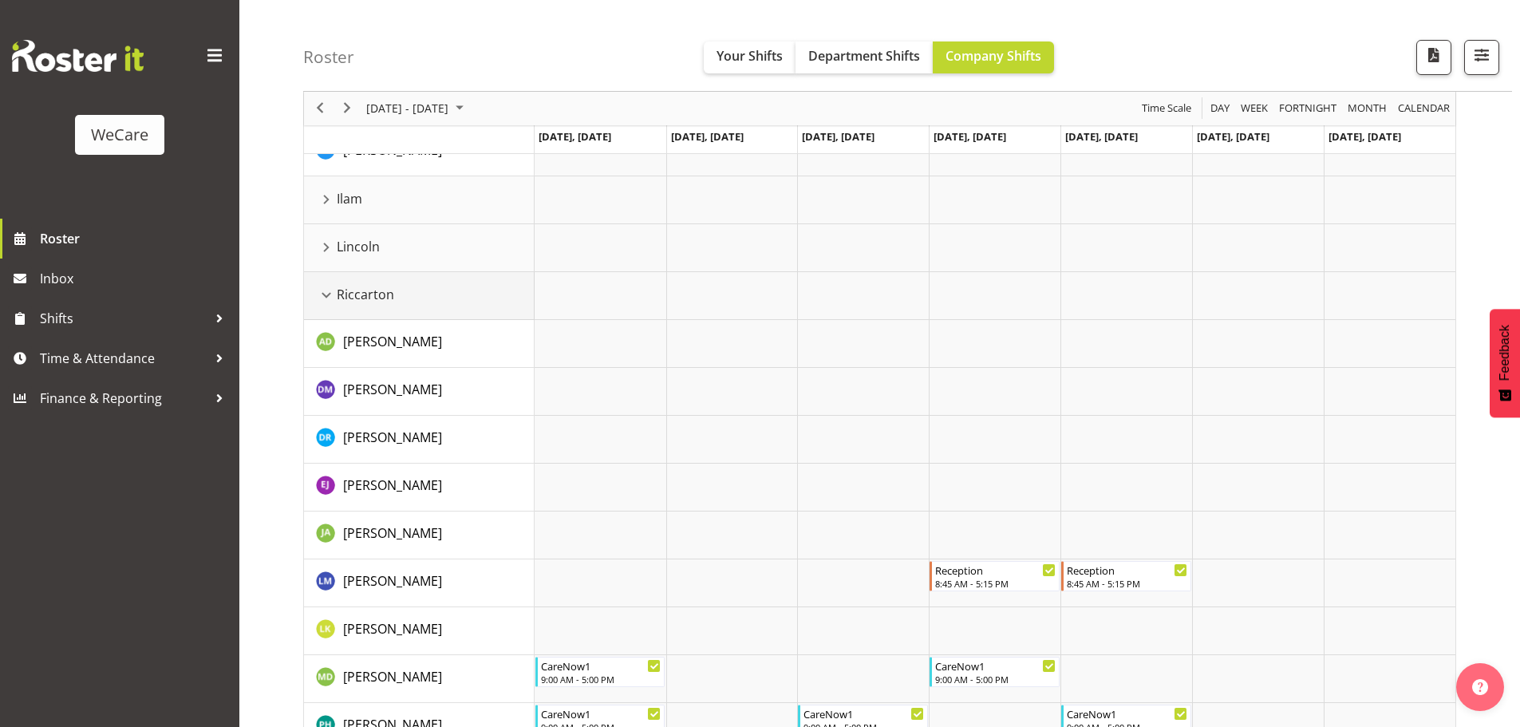
click at [326, 294] on div "Riccarton resource" at bounding box center [326, 295] width 21 height 21
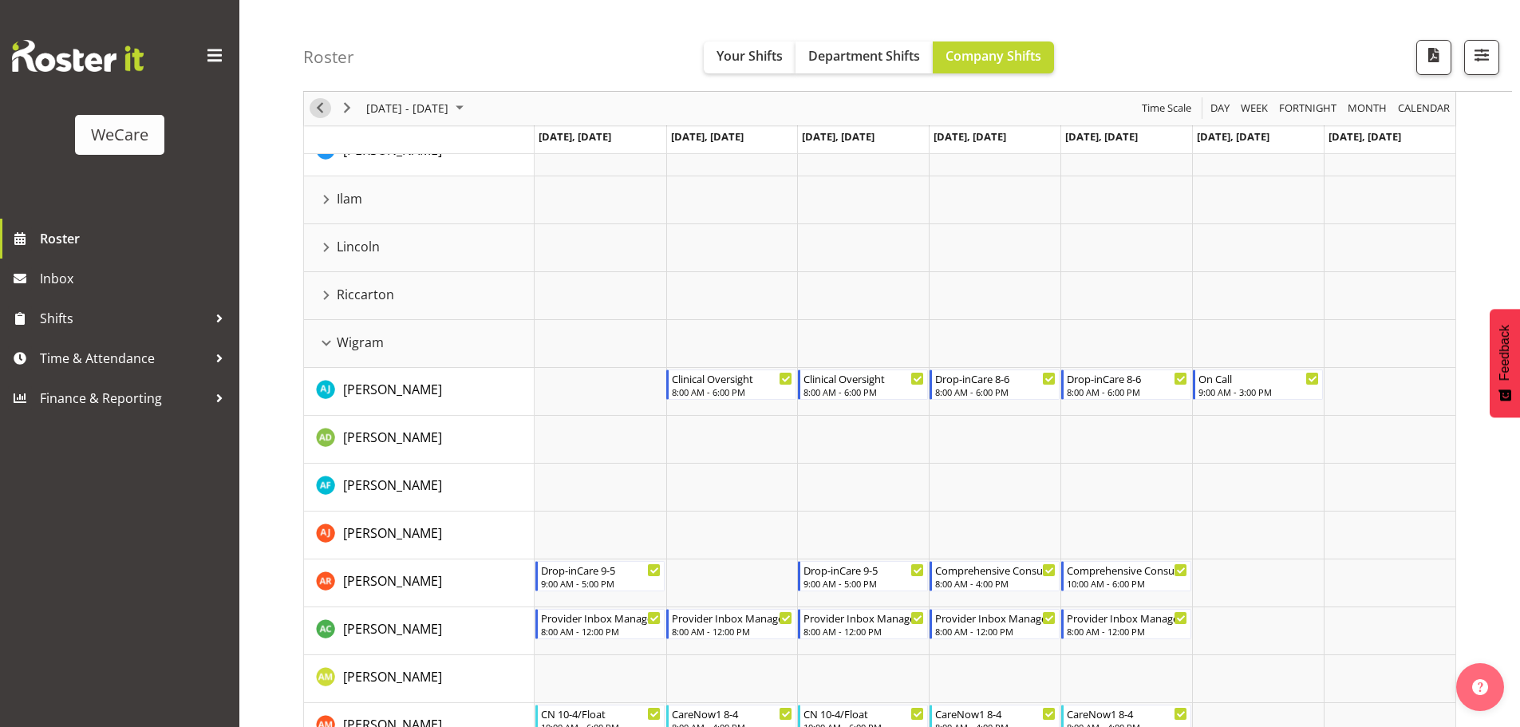
click at [318, 112] on span "Previous" at bounding box center [319, 109] width 19 height 20
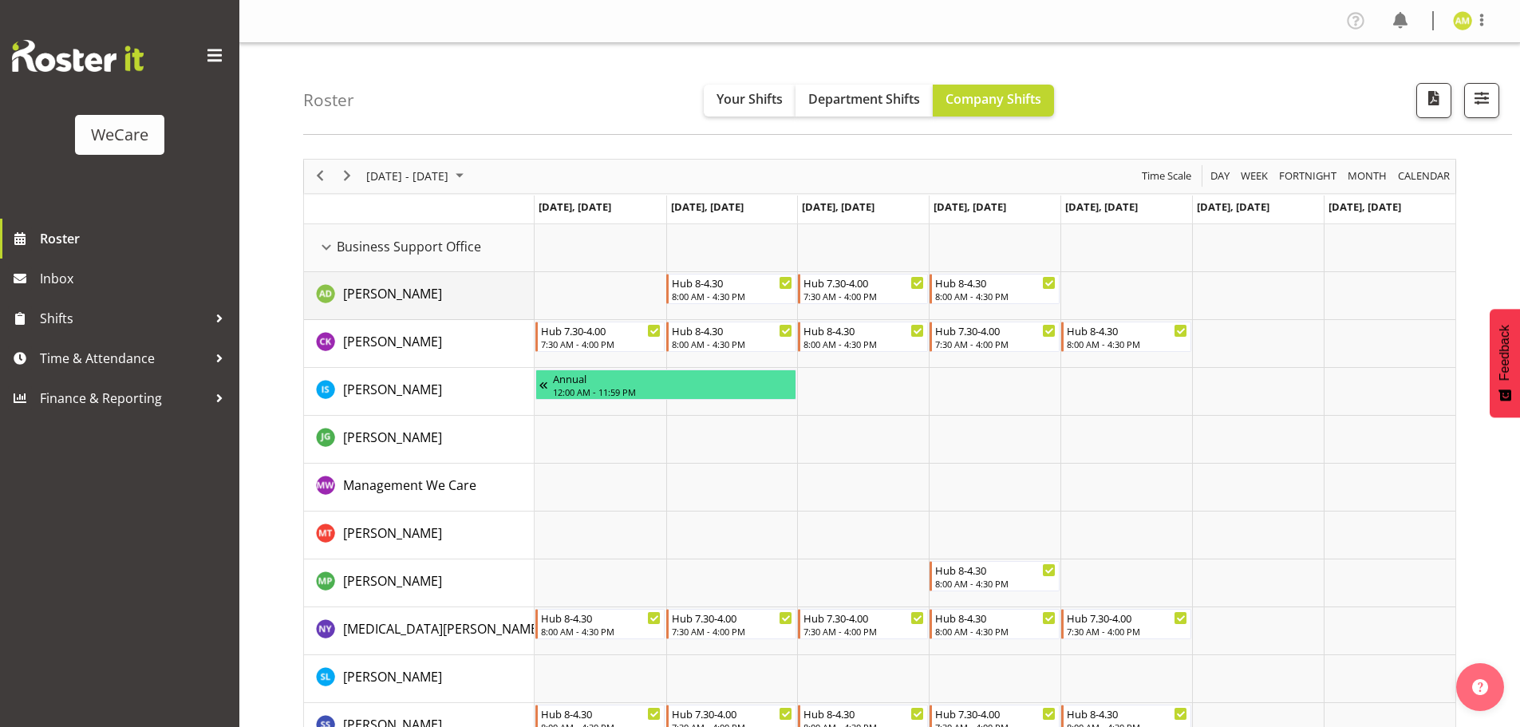
click at [321, 294] on img "Aleea Devenport resource" at bounding box center [325, 293] width 19 height 19
click at [323, 245] on div "Business Support Office resource" at bounding box center [326, 247] width 21 height 21
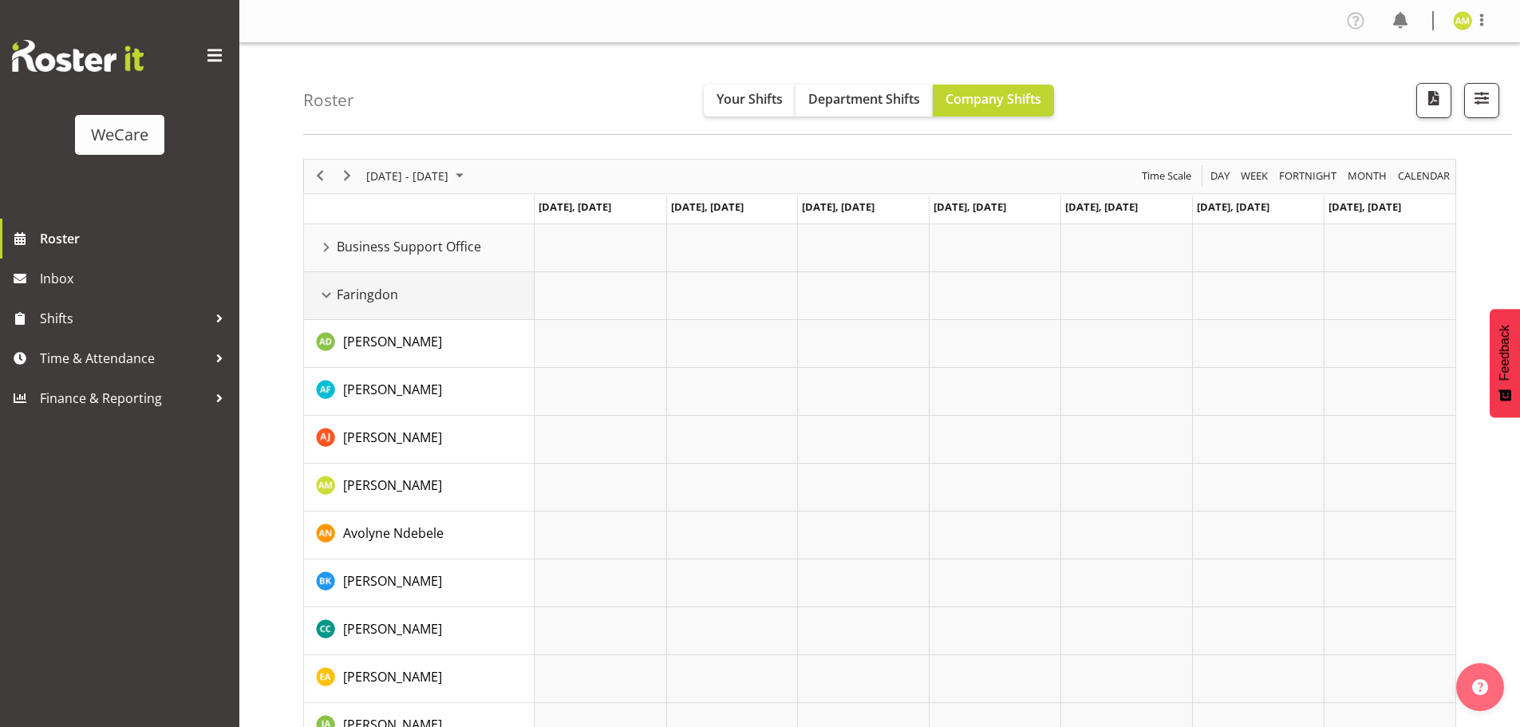
click at [327, 294] on div "Faringdon resource" at bounding box center [326, 295] width 21 height 21
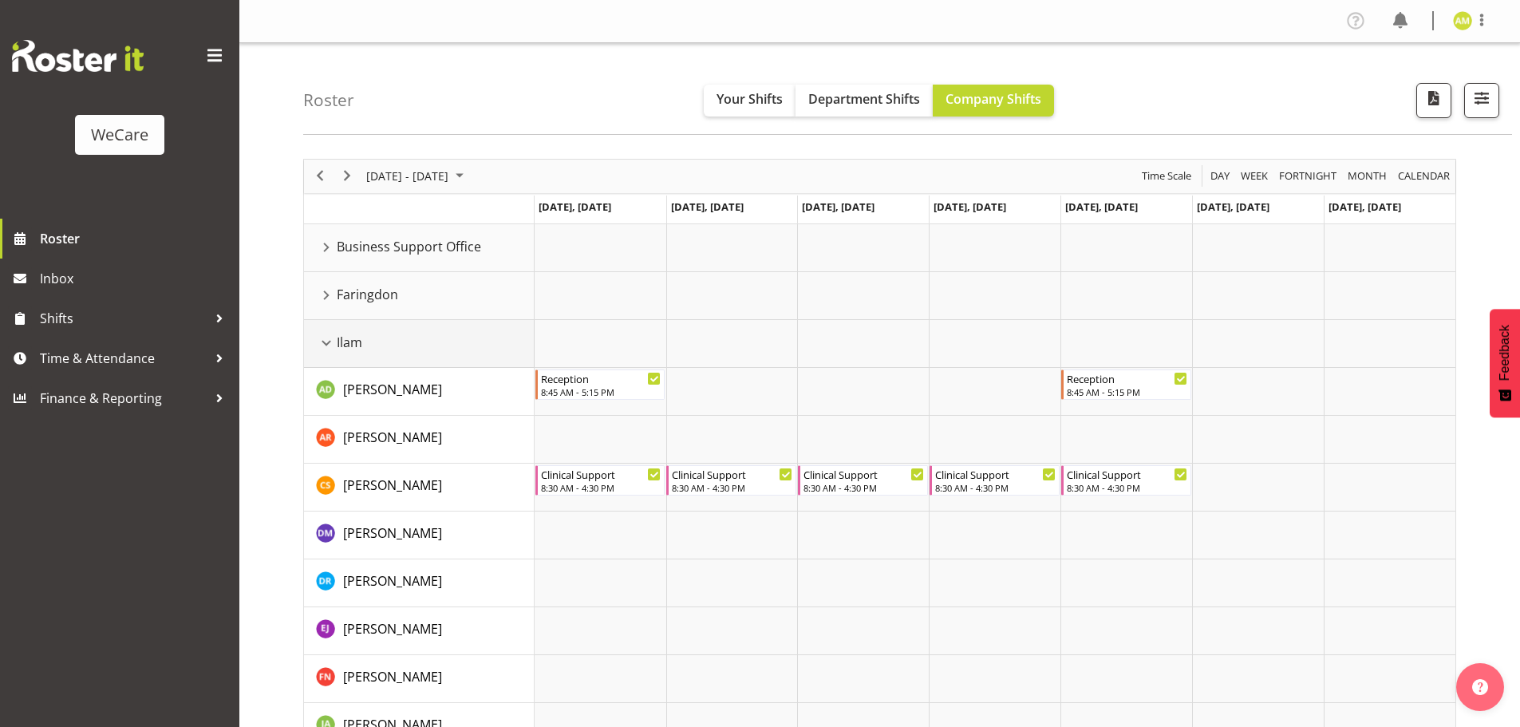
click at [329, 338] on div "Ilam resource" at bounding box center [326, 343] width 21 height 21
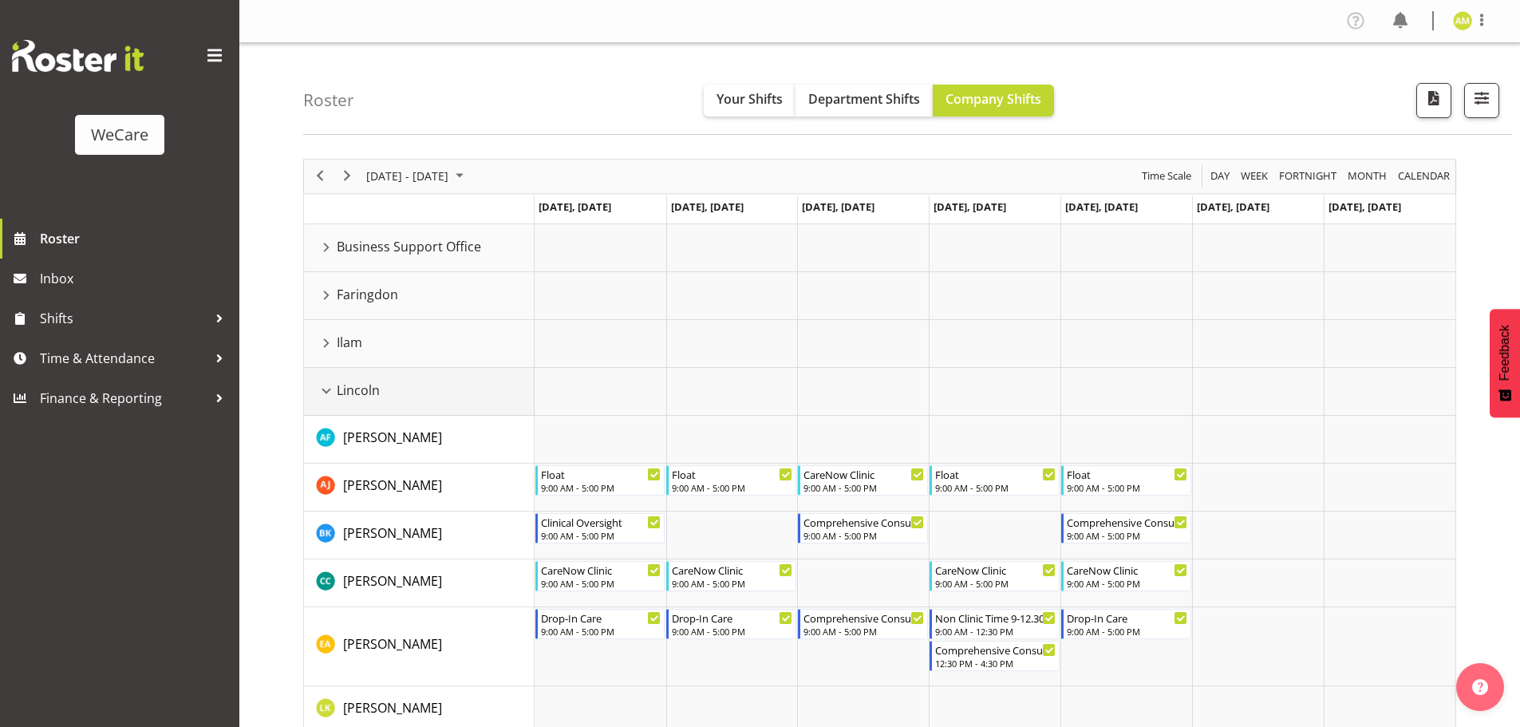
click at [323, 392] on div "Lincoln resource" at bounding box center [326, 391] width 21 height 21
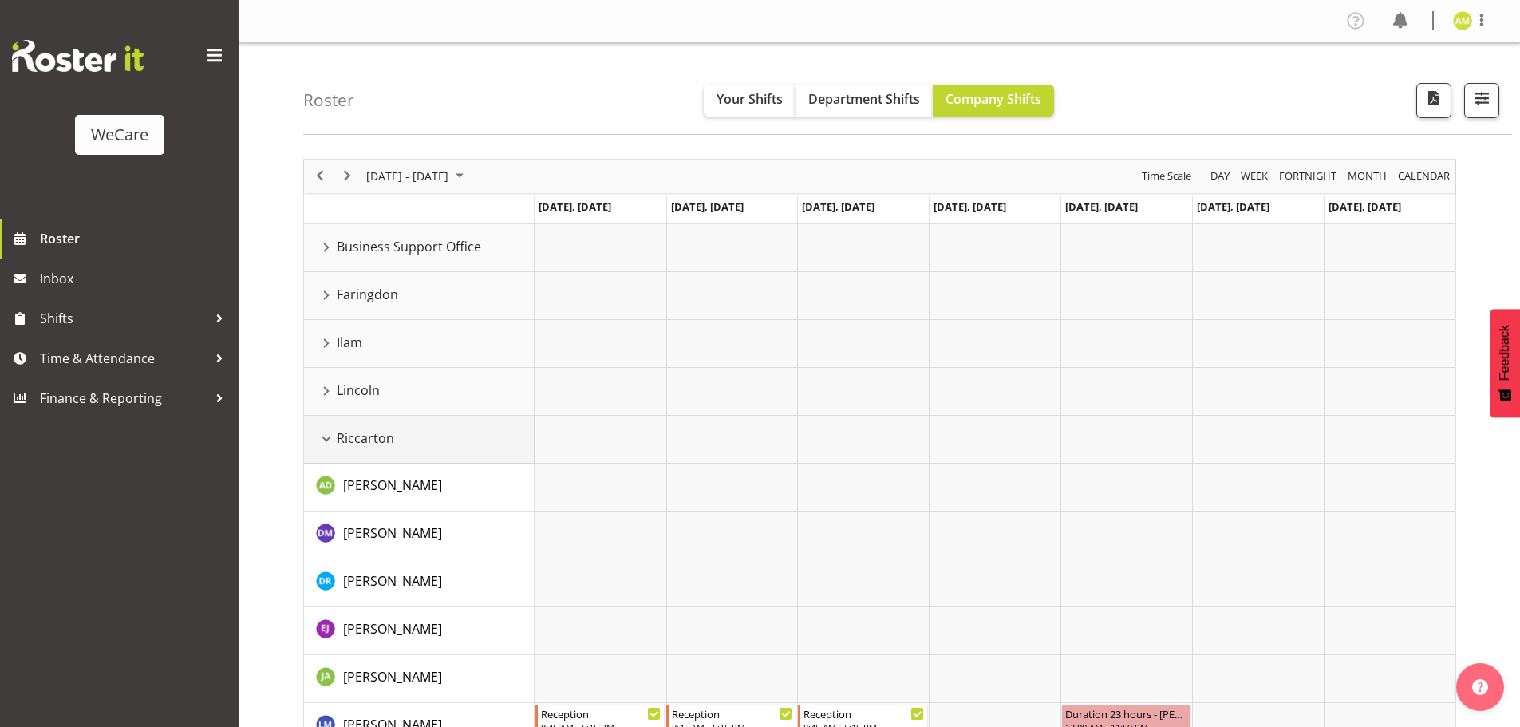
click at [322, 435] on div "Riccarton resource" at bounding box center [326, 438] width 21 height 21
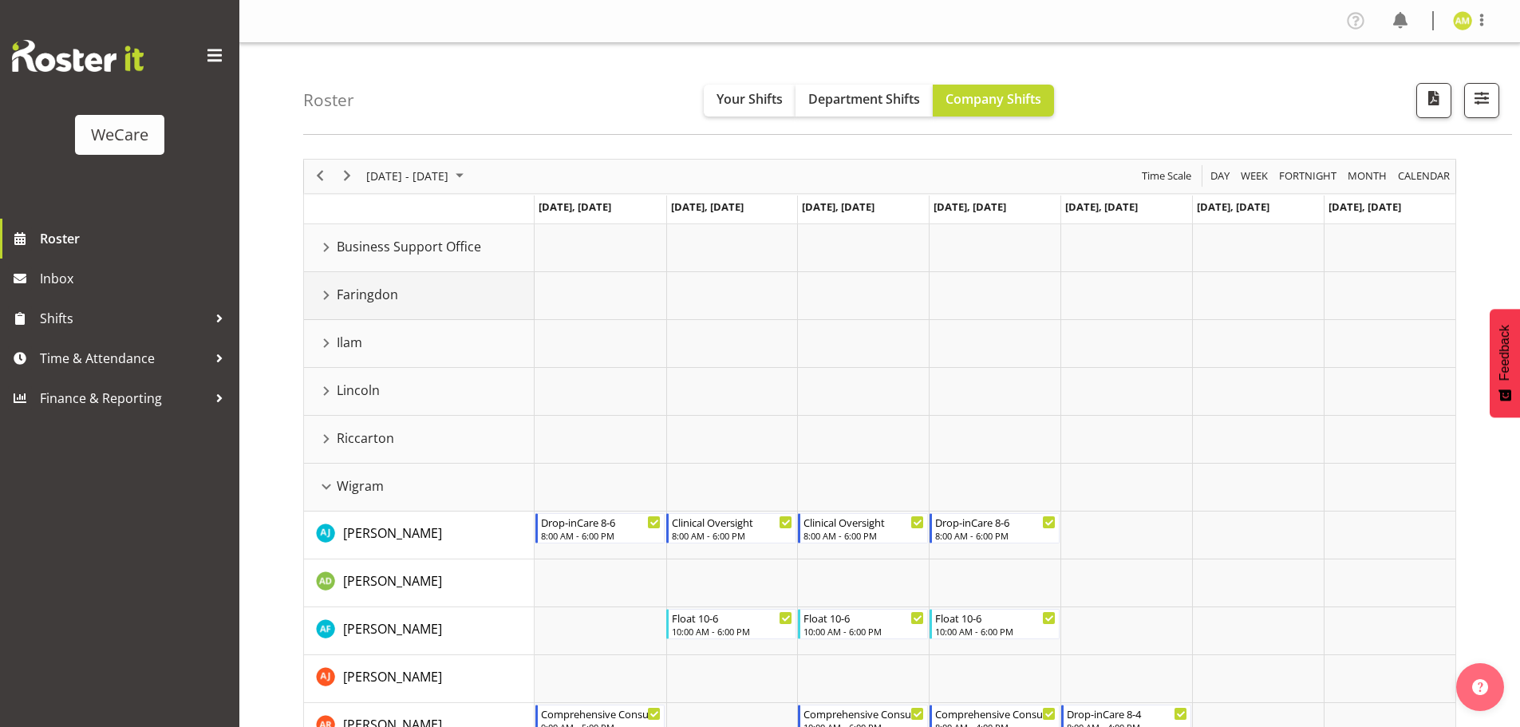
click at [323, 292] on div "Faringdon resource" at bounding box center [326, 295] width 21 height 21
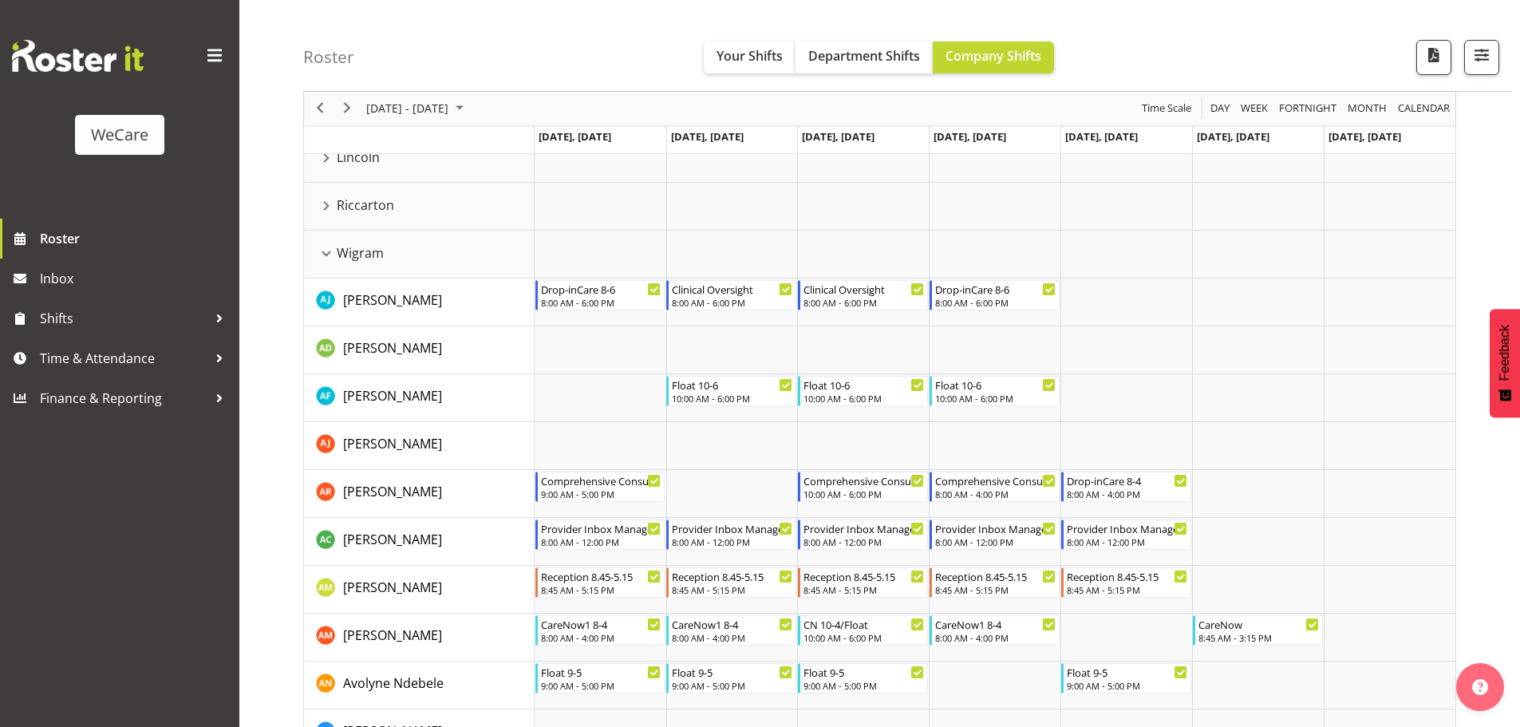
scroll to position [1354, 0]
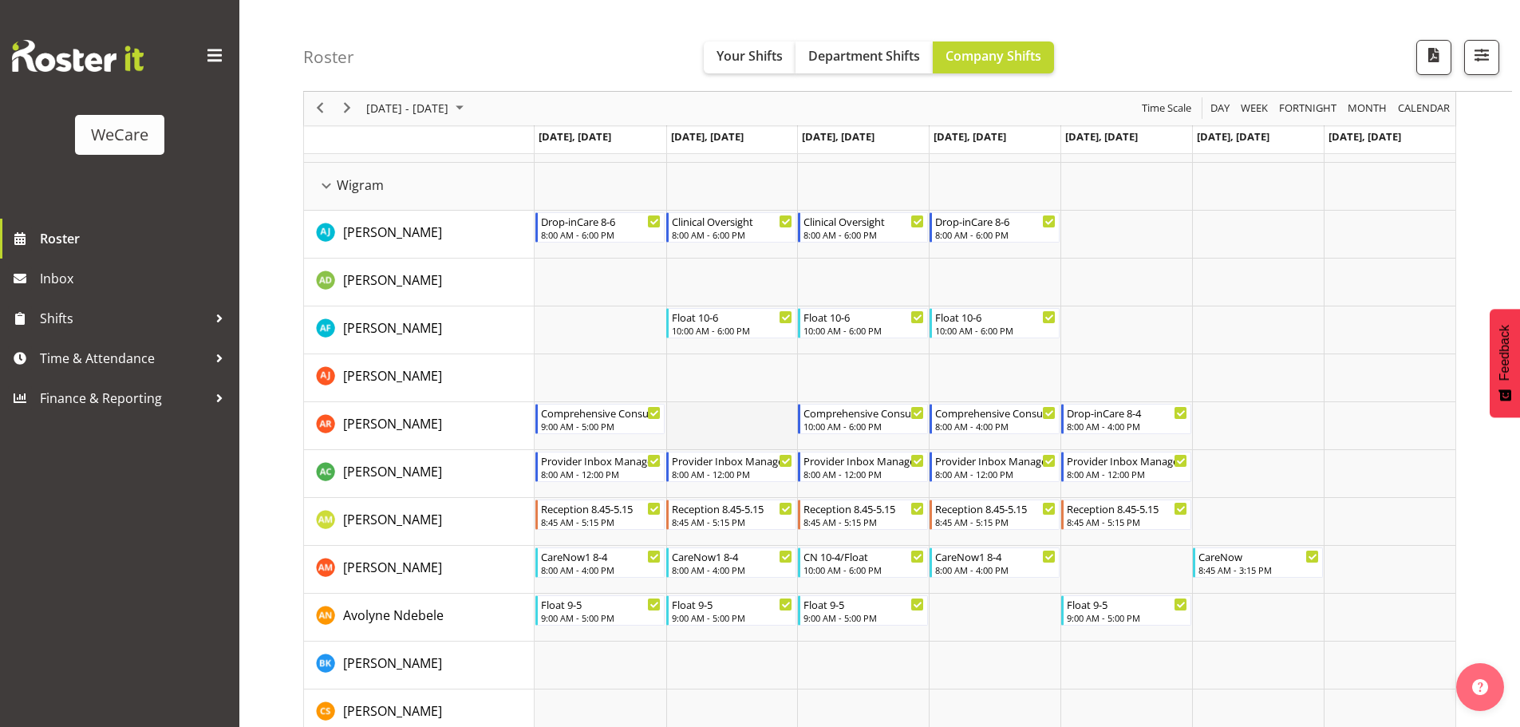
click at [687, 417] on td "Timeline Week of September 2, 2025" at bounding box center [732, 426] width 132 height 48
click at [323, 99] on span "Previous" at bounding box center [319, 109] width 19 height 20
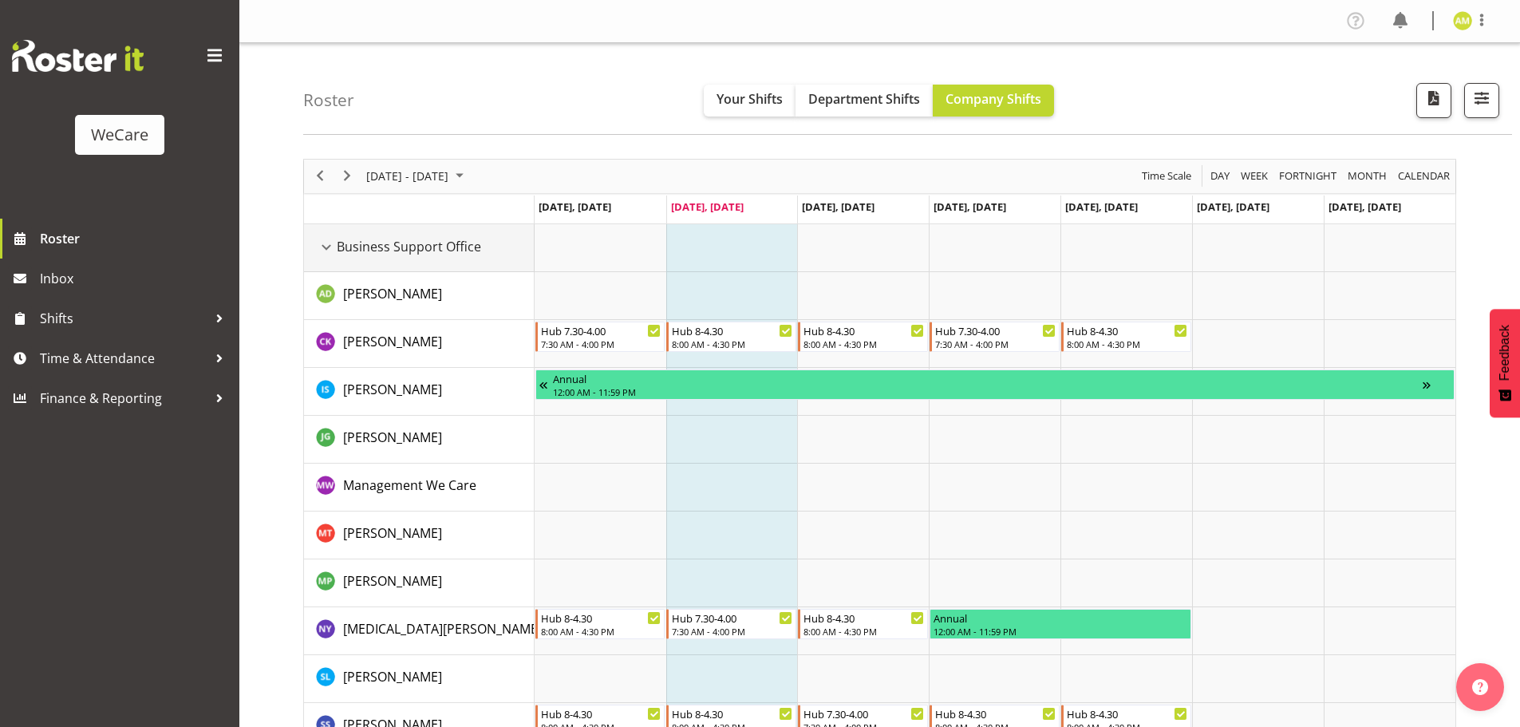
click at [335, 253] on div "Business Support Office resource" at bounding box center [326, 247] width 21 height 21
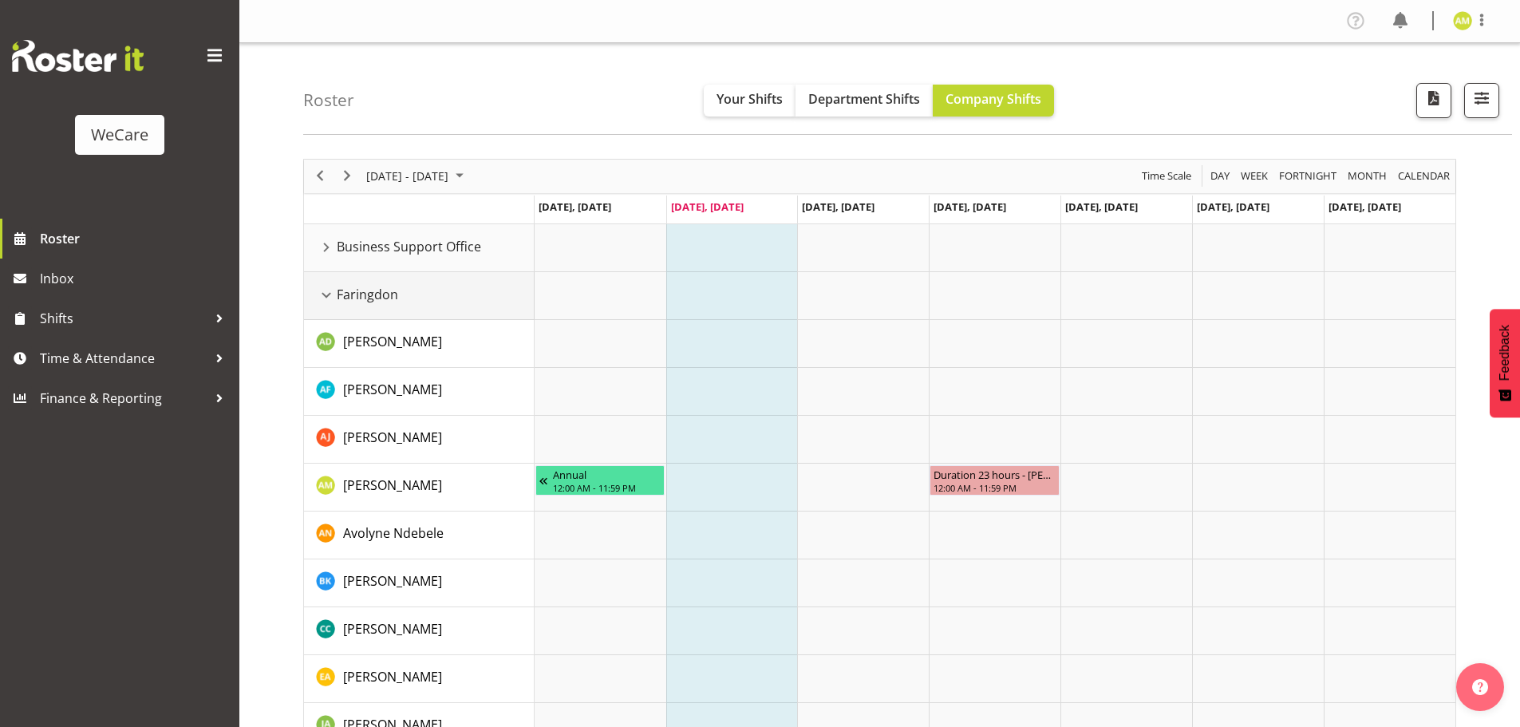
click at [327, 295] on div "Faringdon resource" at bounding box center [326, 295] width 21 height 21
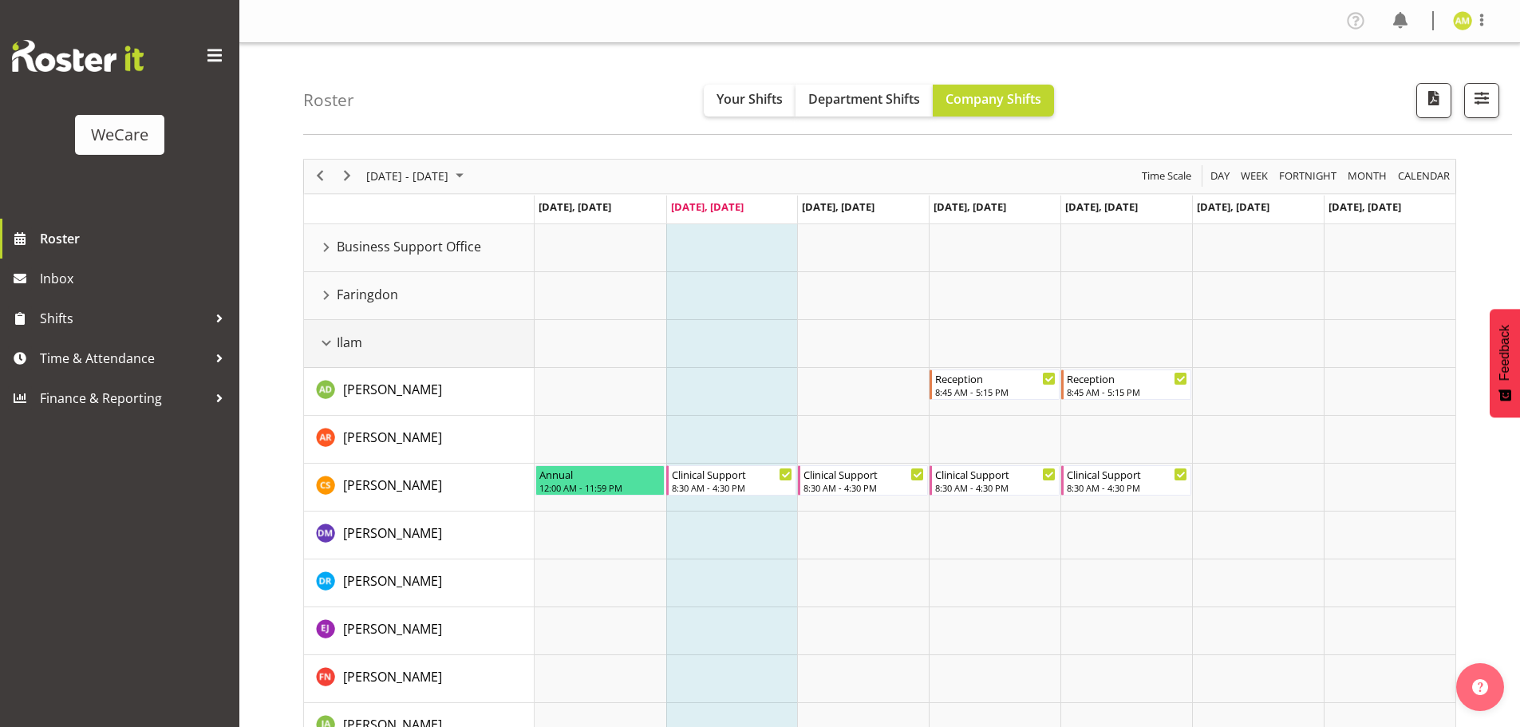
click at [324, 355] on td "Ilam" at bounding box center [419, 344] width 231 height 48
click at [329, 340] on div "Ilam resource" at bounding box center [326, 343] width 21 height 21
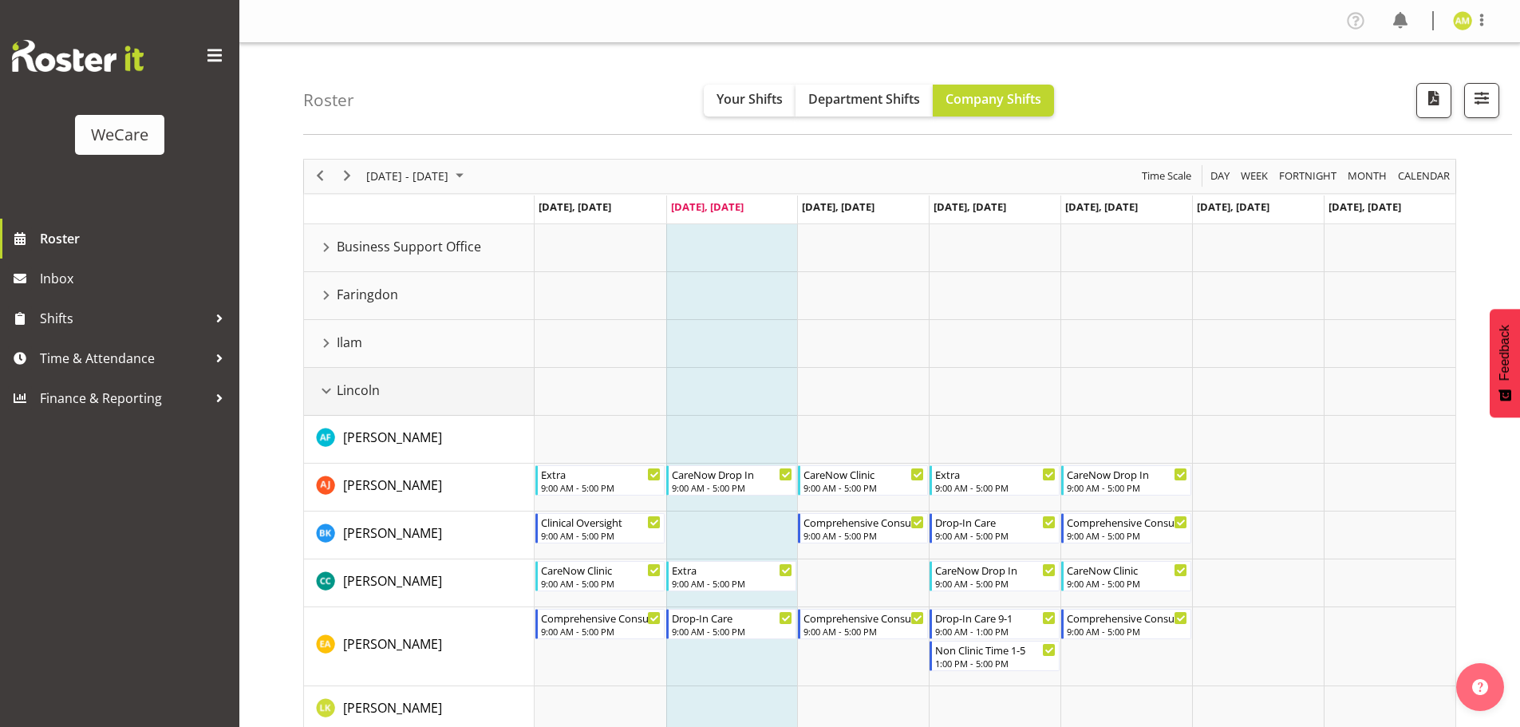
click at [328, 387] on div "Lincoln resource" at bounding box center [326, 391] width 21 height 21
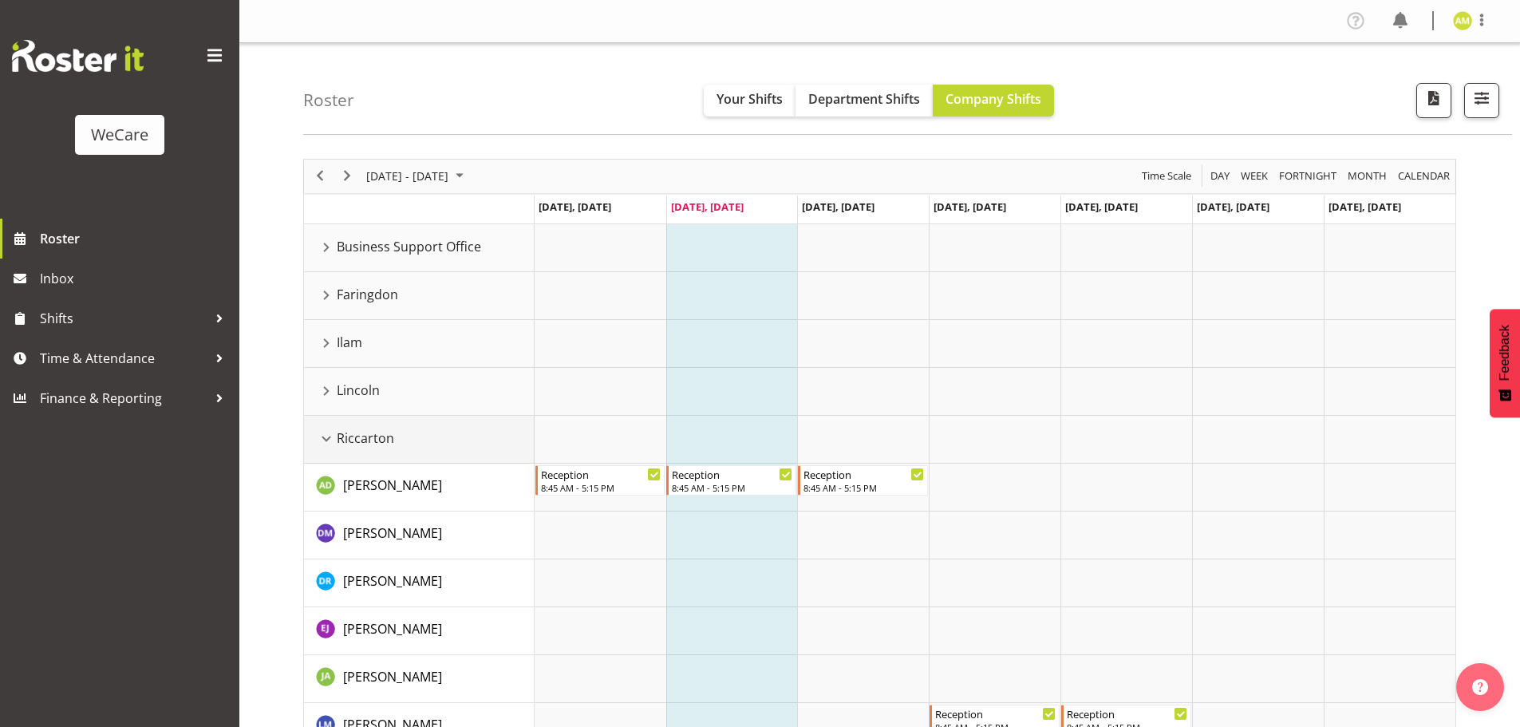
click at [323, 438] on div "Riccarton resource" at bounding box center [326, 438] width 21 height 21
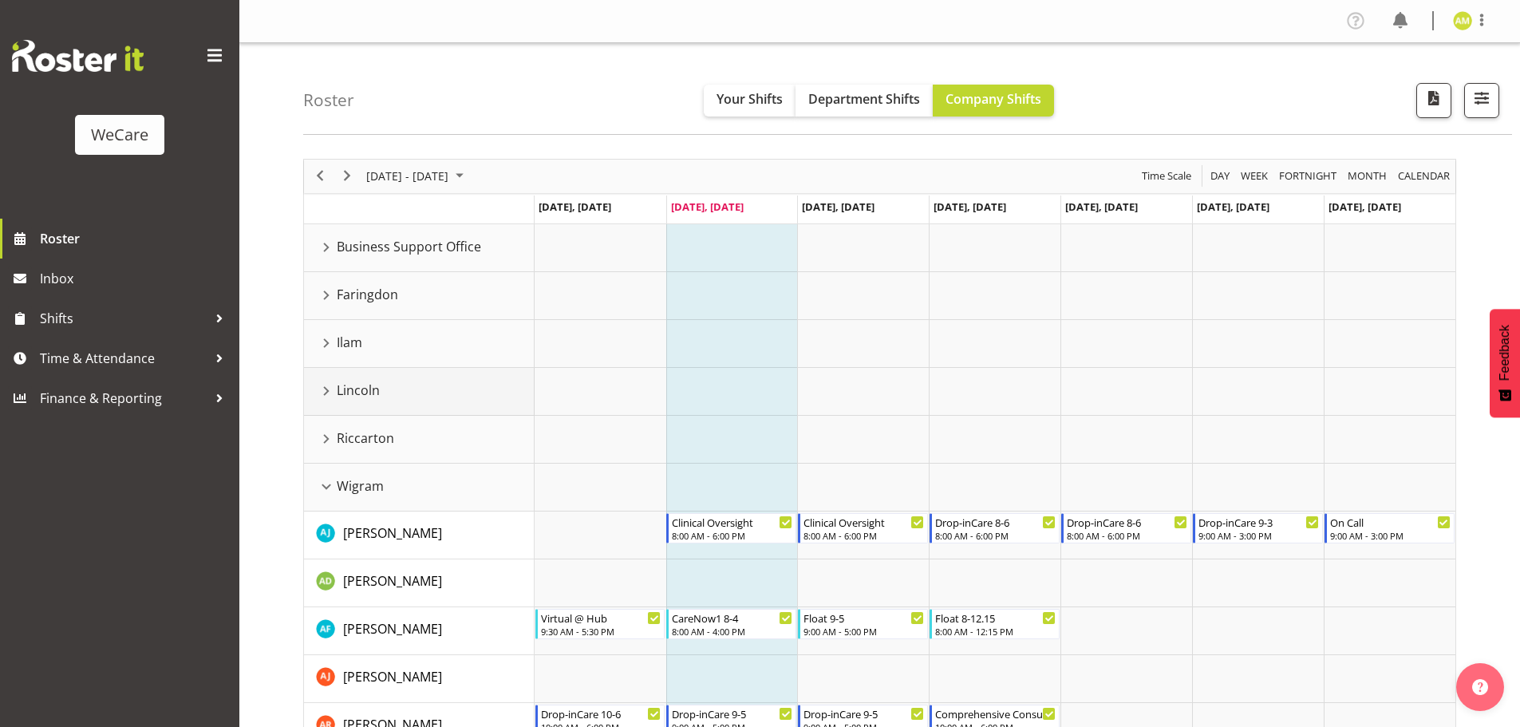
click at [331, 385] on div "Lincoln resource" at bounding box center [326, 391] width 21 height 21
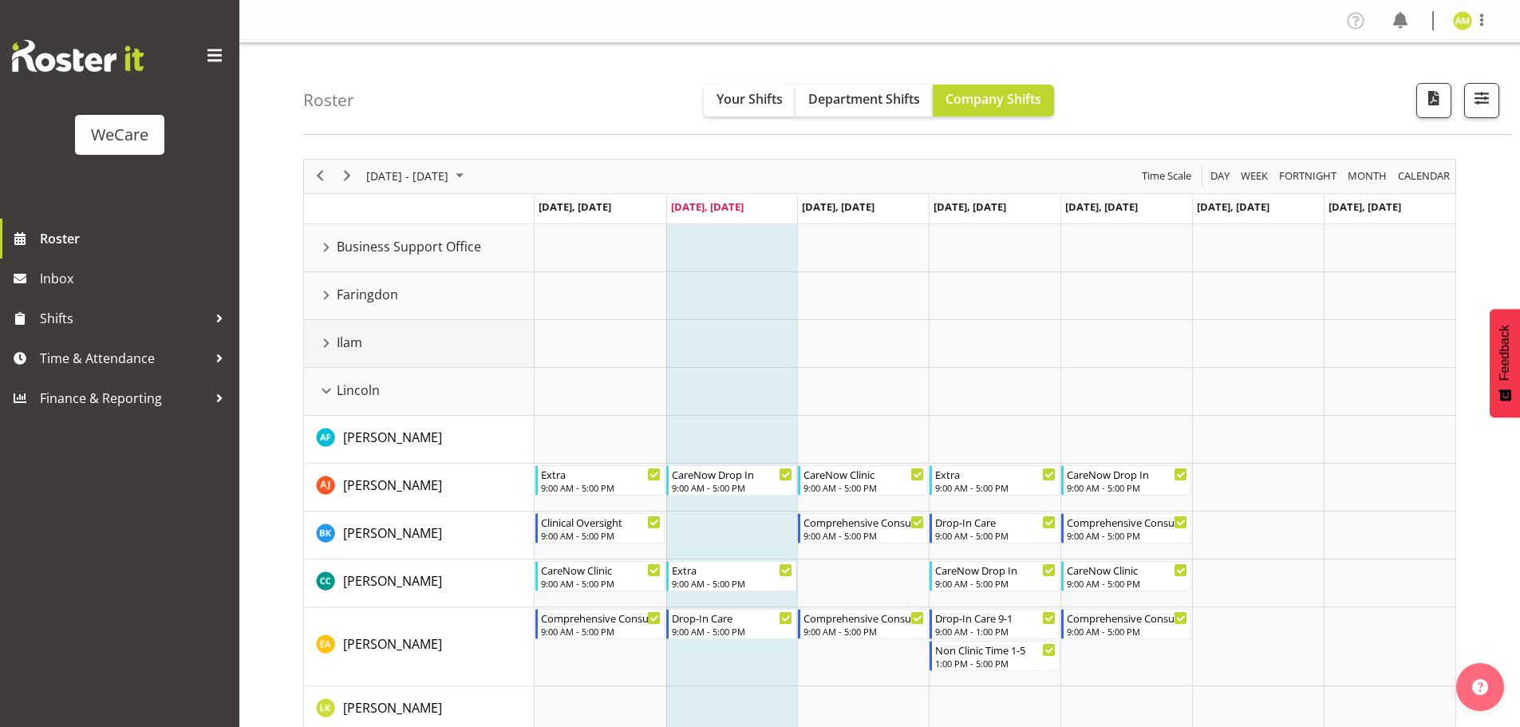
click at [321, 352] on div "Ilam resource" at bounding box center [326, 343] width 21 height 21
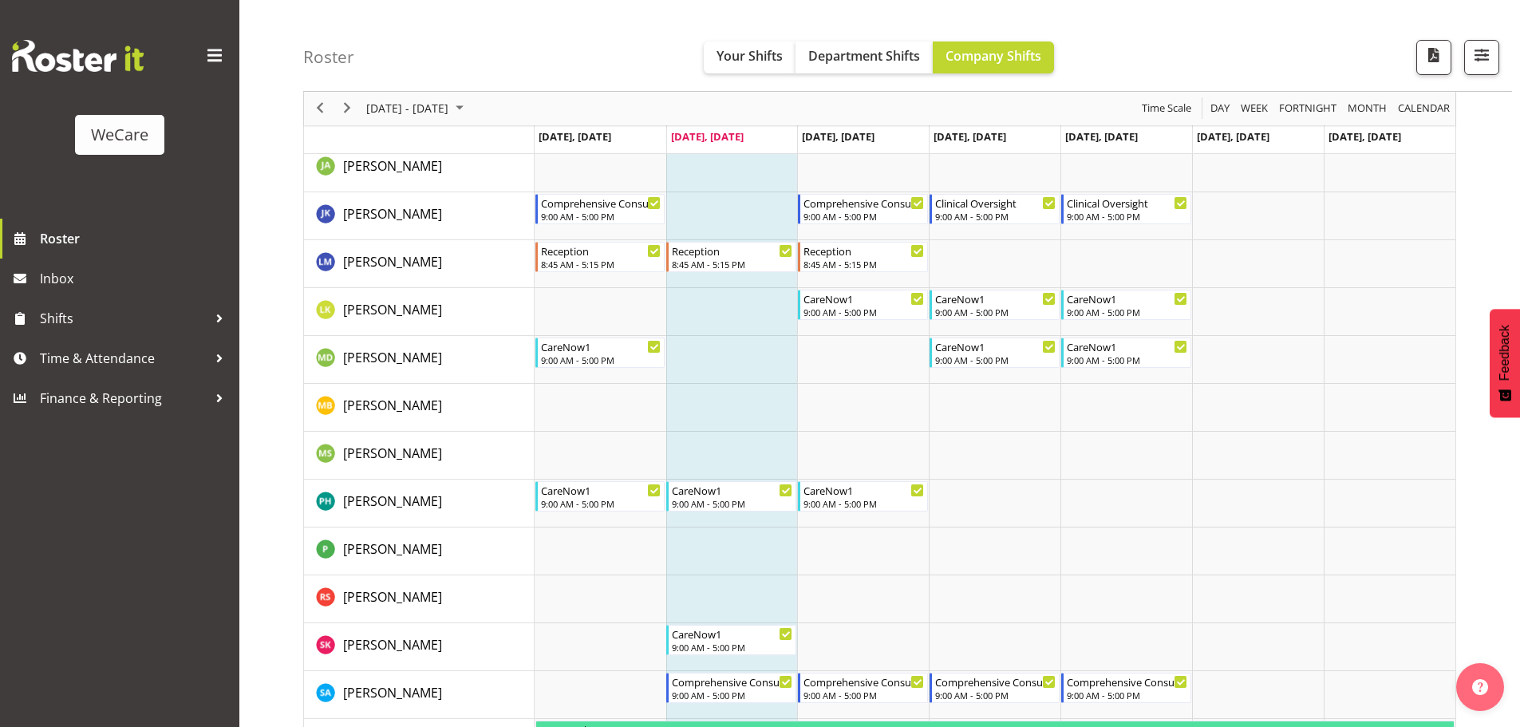
scroll to position [798, 0]
